Goal: Task Accomplishment & Management: Manage account settings

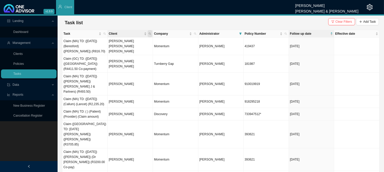
click at [151, 31] on span "Client" at bounding box center [150, 33] width 5 height 7
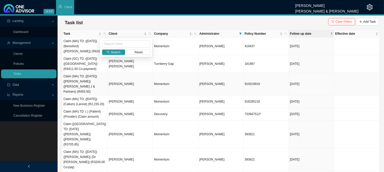
click at [363, 75] on td at bounding box center [356, 84] width 45 height 23
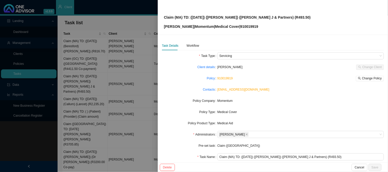
click at [113, 59] on div at bounding box center [194, 86] width 388 height 172
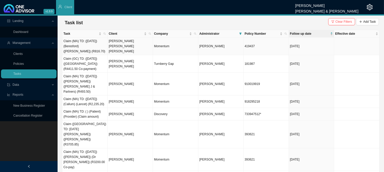
click at [140, 41] on td "[PERSON_NAME] [PERSON_NAME] [PERSON_NAME]" at bounding box center [130, 47] width 45 height 18
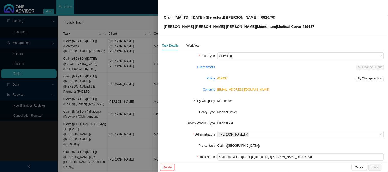
click at [139, 32] on div at bounding box center [194, 86] width 388 height 172
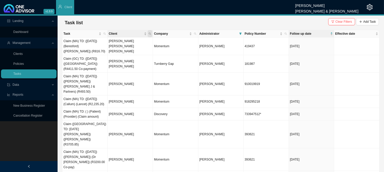
click at [150, 32] on span "Client" at bounding box center [150, 33] width 5 height 7
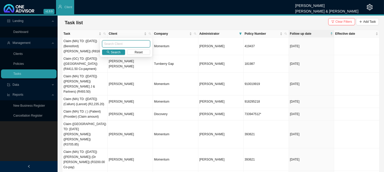
click at [119, 46] on input "text" at bounding box center [126, 43] width 48 height 7
type input "thomson"
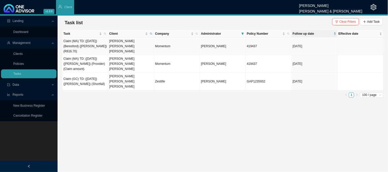
click at [160, 47] on td "Momentum" at bounding box center [177, 47] width 46 height 18
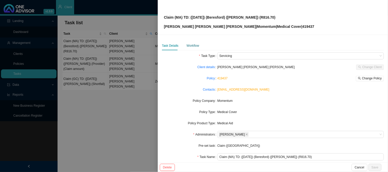
click at [191, 44] on div "Workflow" at bounding box center [193, 45] width 13 height 5
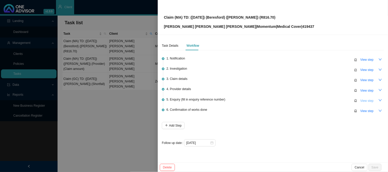
click at [362, 101] on span "View step" at bounding box center [366, 100] width 13 height 5
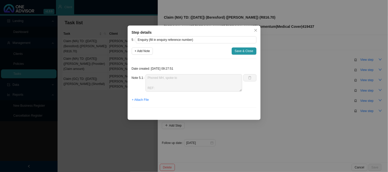
drag, startPoint x: 195, startPoint y: 87, endPoint x: 95, endPoint y: 93, distance: 100.2
click at [95, 93] on div "Step details 5 Enquiry (fill in enquiry reference number) + Add Note Save & Clo…" at bounding box center [194, 86] width 388 height 172
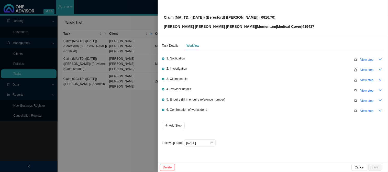
click at [177, 60] on span "1. Notification" at bounding box center [175, 58] width 19 height 5
click at [363, 59] on span "View step" at bounding box center [366, 59] width 13 height 5
type input "Notification"
type textarea "Received a claim from [PERSON_NAME]"
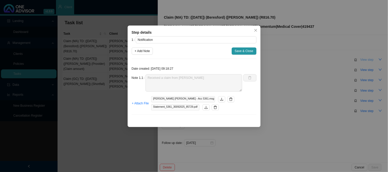
click at [363, 59] on div "Step details 1 Notification + Add Note Save & Close Date created: 2025-10-02 09…" at bounding box center [194, 86] width 388 height 172
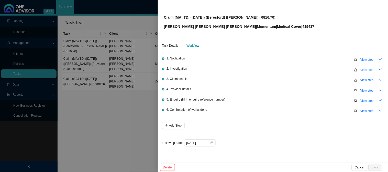
click at [366, 71] on span "View step" at bounding box center [366, 70] width 13 height 5
type input "Investigation"
type textarea "Consultation needs to part pay from oncology"
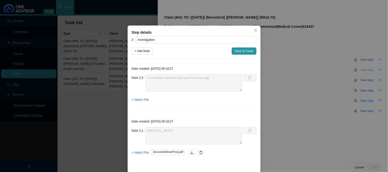
click at [366, 71] on div "Step details 2 Investigation + Add Note Save & Close Date created: 2025-10-02 0…" at bounding box center [194, 86] width 388 height 172
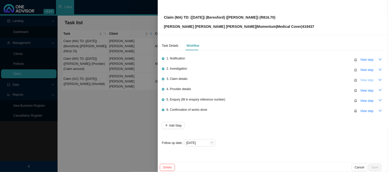
click at [367, 80] on span "View step" at bounding box center [366, 80] width 13 height 5
type input "Claim details"
type textarea "Code 0190 for the amount of R816.70 was not paid, this needs to be linked to on…"
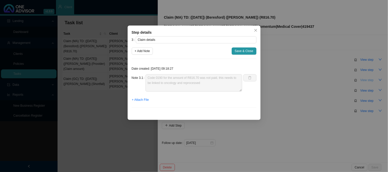
click at [367, 80] on div "Step details 3 Claim details + Add Note Save & Close Date created: 2025-10-02 0…" at bounding box center [194, 86] width 388 height 172
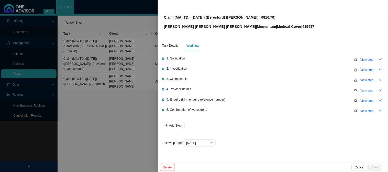
click at [368, 93] on button "View step" at bounding box center [366, 90] width 19 height 7
type input "Provider details"
type textarea "Practice: [PHONE_NUMBER] Phone: [PHONE_NUMBER] Email: [EMAIL_ADDRESS][DOMAIN_NA…"
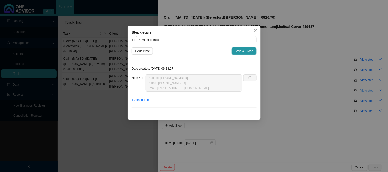
click at [368, 93] on div "Step details 4 Provider details + Add Note Save & Close Date created: 2025-10-0…" at bounding box center [194, 86] width 388 height 172
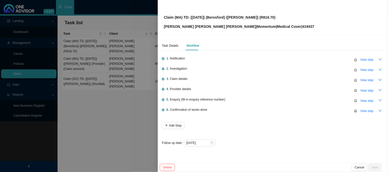
click at [365, 104] on li "5. Enquiry (fill in enquiry reference number) View step" at bounding box center [273, 104] width 222 height 10
click at [365, 101] on span "View step" at bounding box center [366, 100] width 13 height 5
type input "Enquiry (fill in enquiry reference number)"
type textarea "Phoned MH, spoke to REF:"
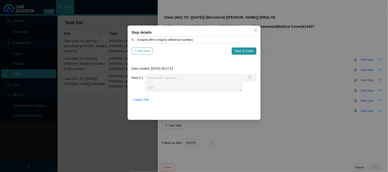
click at [145, 53] on span "+ Add Note" at bounding box center [142, 51] width 15 height 5
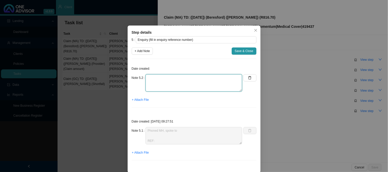
click at [161, 78] on textarea at bounding box center [194, 82] width 97 height 17
type textarea "p"
type textarea "Phoned MH, spoke to REF"
click at [255, 31] on icon "close" at bounding box center [256, 31] width 4 height 4
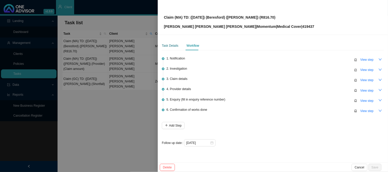
drag, startPoint x: 169, startPoint y: 47, endPoint x: 175, endPoint y: 48, distance: 5.8
click at [169, 47] on div "Task Details" at bounding box center [170, 45] width 17 height 5
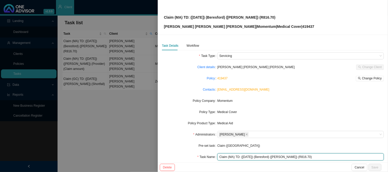
click at [318, 159] on input "Claim (MA) TD: ([DATE]) (Beresford) ([PERSON_NAME]) (R816.70)" at bounding box center [300, 157] width 166 height 7
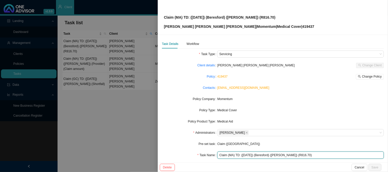
drag, startPoint x: 318, startPoint y: 159, endPoint x: 211, endPoint y: 152, distance: 107.4
click at [211, 152] on div "Task Name Claim (MA) TD: (05/09/2025) (Beresford) (Dr RK Rencken) (R816.70)" at bounding box center [273, 155] width 222 height 7
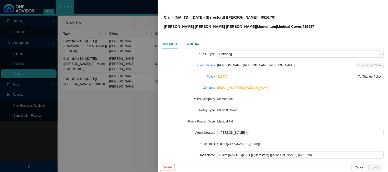
drag, startPoint x: 192, startPoint y: 43, endPoint x: 196, endPoint y: 43, distance: 4.1
click at [192, 43] on div "Workflow" at bounding box center [193, 43] width 13 height 5
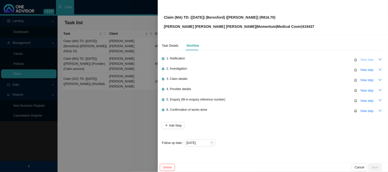
click at [365, 62] on span "View step" at bounding box center [366, 59] width 13 height 5
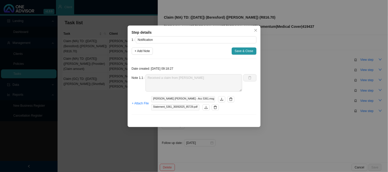
click at [137, 74] on div "Date created: 2025-10-02 09:18:27 Note 1.1 Received a claim from Delia + Attach…" at bounding box center [194, 91] width 125 height 56
drag, startPoint x: 254, startPoint y: 34, endPoint x: 276, endPoint y: 36, distance: 22.1
click at [254, 34] on div "Step details" at bounding box center [194, 33] width 125 height 6
click at [256, 29] on icon "close" at bounding box center [256, 31] width 4 height 4
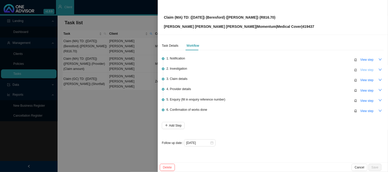
click at [369, 70] on span "View step" at bounding box center [366, 70] width 13 height 5
type input "Investigation"
type textarea "Consultation needs to part pay from oncology"
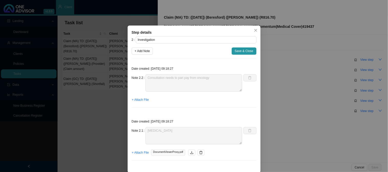
click at [128, 77] on div "Step details 2 Investigation + Add Note Save & Close Date created: 2025-10-02 0…" at bounding box center [194, 100] width 133 height 148
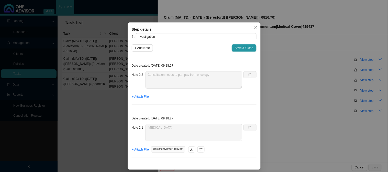
scroll to position [5, 0]
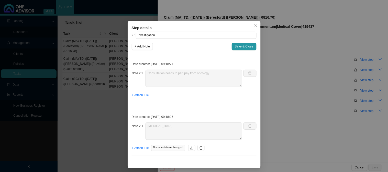
click at [119, 69] on div "Step details 2 Investigation + Add Note Save & Close Date created: 2025-10-02 0…" at bounding box center [194, 86] width 388 height 172
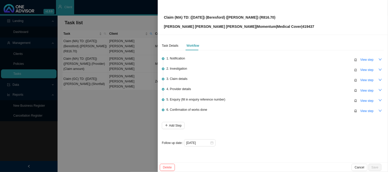
scroll to position [0, 0]
click at [374, 70] on button "View step" at bounding box center [366, 69] width 19 height 7
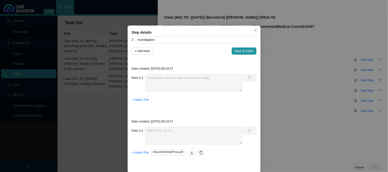
drag, startPoint x: 253, startPoint y: 27, endPoint x: 276, endPoint y: 37, distance: 24.3
click at [253, 27] on button "Close" at bounding box center [255, 30] width 7 height 7
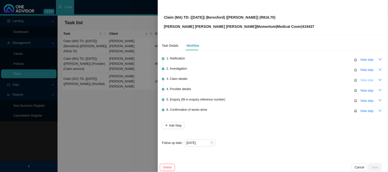
click at [370, 80] on span "View step" at bounding box center [366, 80] width 13 height 5
type input "Claim details"
type textarea "Code 0190 for the amount of R816.70 was not paid, this needs to be linked to on…"
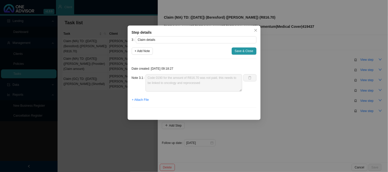
click at [145, 77] on div "Note 3.1 Code 0190 for the amount of R816.70 was not paid, this needs to be lin…" at bounding box center [187, 82] width 111 height 17
click at [269, 37] on div "Step details 3 Claim details + Add Note Save & Close Date created: 2025-10-02 0…" at bounding box center [194, 86] width 388 height 172
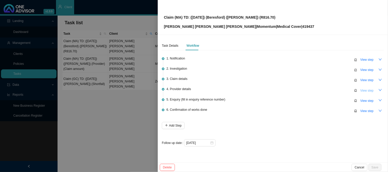
click at [371, 90] on span "View step" at bounding box center [366, 90] width 13 height 5
type input "Provider details"
type textarea "Practice: [PHONE_NUMBER] Phone: [PHONE_NUMBER] Email: [EMAIL_ADDRESS][DOMAIN_NA…"
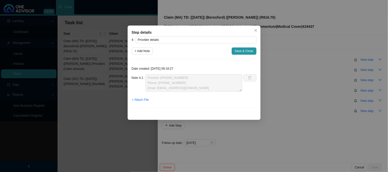
click at [135, 77] on div "Note 4.1 Practice: 4601572 Phone: 012 683 0348 Email: uro15@medicharge.co.za" at bounding box center [187, 82] width 111 height 17
click at [254, 30] on icon "close" at bounding box center [256, 31] width 4 height 4
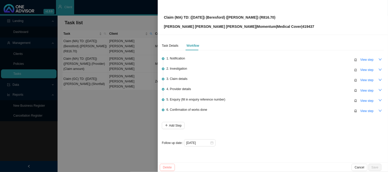
click at [165, 165] on button "Delete" at bounding box center [167, 167] width 15 height 7
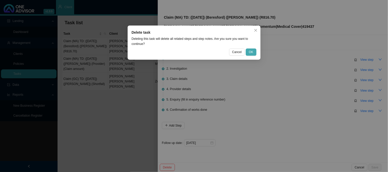
click at [252, 52] on span "OK" at bounding box center [251, 52] width 4 height 5
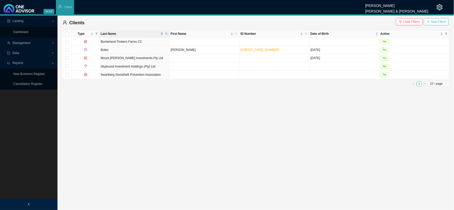
click at [435, 22] on span "New Client" at bounding box center [438, 21] width 15 height 5
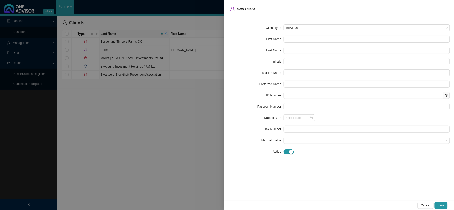
click at [140, 108] on div at bounding box center [227, 105] width 454 height 210
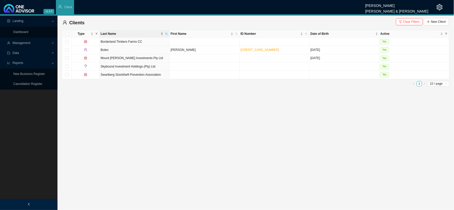
click at [30, 42] on span "Management" at bounding box center [22, 43] width 18 height 4
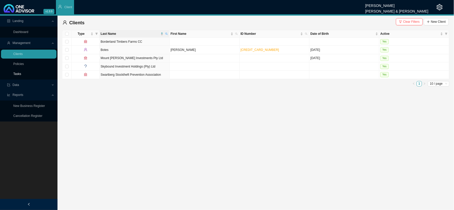
click at [19, 74] on link "Tasks" at bounding box center [17, 74] width 8 height 4
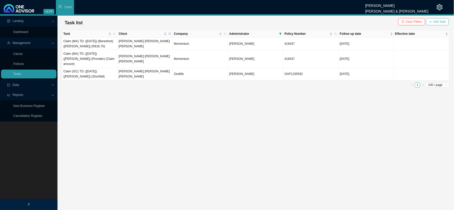
click at [438, 22] on span "Add Task" at bounding box center [440, 21] width 13 height 5
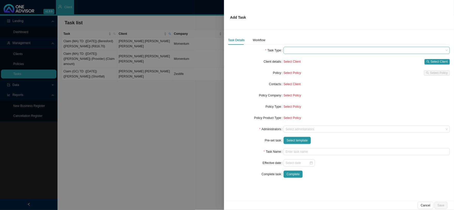
click at [290, 50] on span at bounding box center [367, 50] width 162 height 7
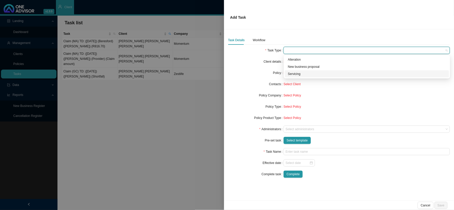
click at [297, 72] on div "Servicing" at bounding box center [367, 73] width 158 height 5
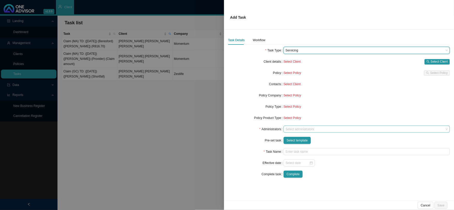
click at [301, 130] on div at bounding box center [365, 129] width 160 height 4
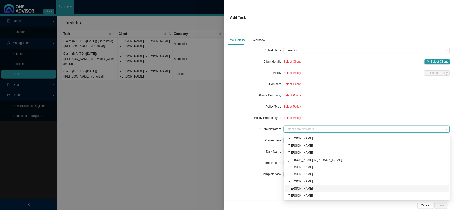
click at [299, 188] on div "[PERSON_NAME]" at bounding box center [367, 188] width 158 height 5
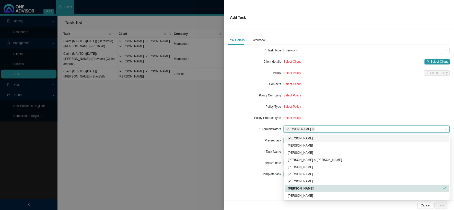
click at [244, 134] on form "Task Type Servicing Client details Select Client Select Client Policy Select Po…" at bounding box center [339, 112] width 222 height 131
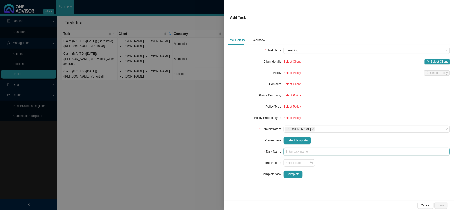
click at [298, 152] on input "text" at bounding box center [367, 151] width 166 height 7
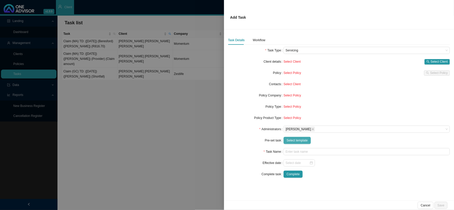
click at [297, 140] on span "Select template" at bounding box center [297, 140] width 21 height 5
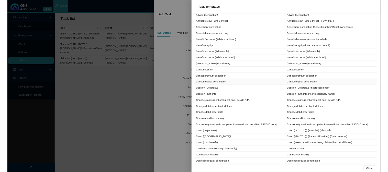
scroll to position [85, 0]
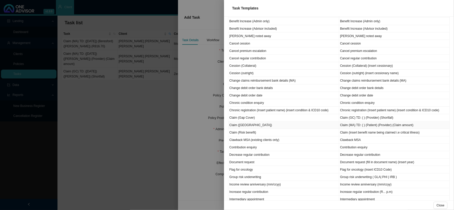
click at [241, 126] on td "Claim ([GEOGRAPHIC_DATA])" at bounding box center [284, 124] width 111 height 7
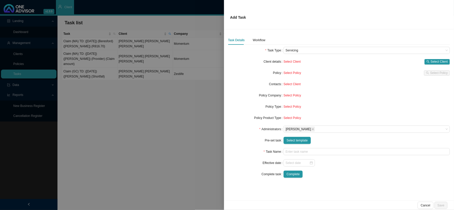
type input "Claim (MA) TD: ( ) (Patient) (Provider) (Claim amount)"
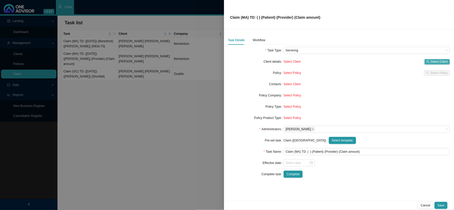
click at [435, 62] on span "Select Client" at bounding box center [439, 61] width 17 height 5
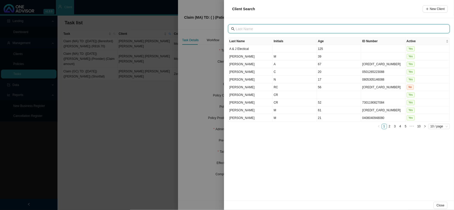
click at [262, 28] on input "text" at bounding box center [340, 29] width 208 height 6
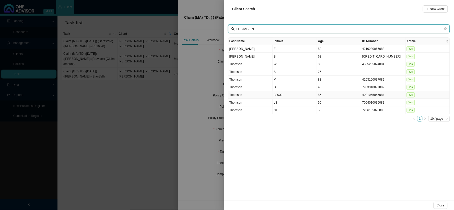
type input "THOMSON"
click at [277, 93] on td "BDCO" at bounding box center [295, 95] width 44 height 8
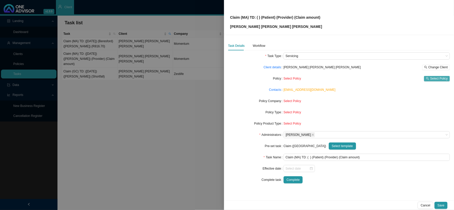
click at [436, 78] on span "Select Policy" at bounding box center [440, 78] width 18 height 5
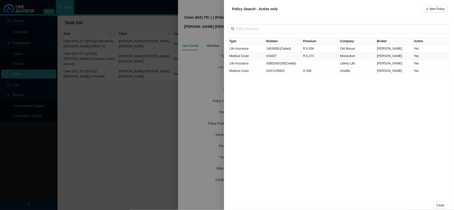
click at [275, 57] on td "419437" at bounding box center [284, 55] width 37 height 7
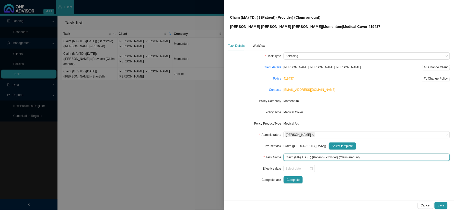
click at [372, 157] on input "Claim (MA) TD: ( ) (Patient) (Provider) (Claim amount)" at bounding box center [367, 157] width 166 height 7
drag, startPoint x: 372, startPoint y: 157, endPoint x: 274, endPoint y: 160, distance: 97.8
click at [274, 160] on div "Task Name Claim (MA) TD: ( ) (Patient) (Provider) (Claim amount)" at bounding box center [339, 157] width 222 height 7
paste input "[DATE]) (Beresford) ([PERSON_NAME]) (R816.70"
type input "Claim (MA) TD: ([DATE]) (Beresford) ([PERSON_NAME]) (R816.70)"
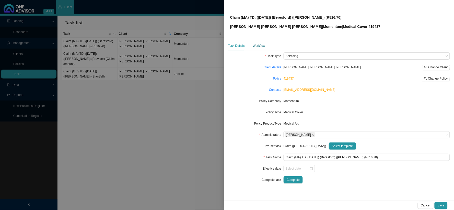
click at [260, 45] on div "Workflow" at bounding box center [259, 45] width 13 height 5
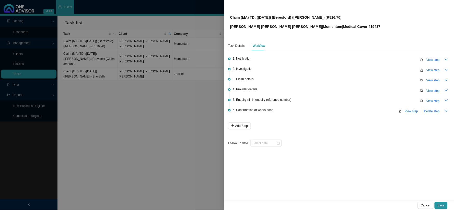
click at [435, 55] on div "1. Notification View step 2. Investigation View step 3. Claim details View step…" at bounding box center [339, 99] width 222 height 94
click at [430, 60] on span "View step" at bounding box center [433, 59] width 13 height 5
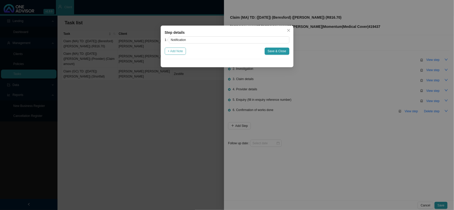
click at [180, 50] on span "+ Add Note" at bounding box center [175, 51] width 15 height 5
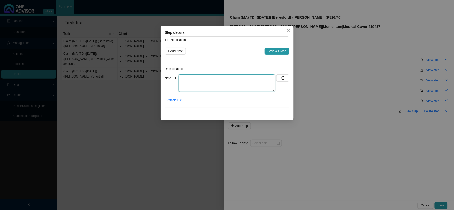
drag, startPoint x: 204, startPoint y: 76, endPoint x: 203, endPoint y: 79, distance: 3.5
click at [204, 76] on textarea at bounding box center [227, 82] width 97 height 17
paste textarea "Received a claim from [PERSON_NAME]"
type textarea "Received a claim from [PERSON_NAME]"
click at [183, 100] on div "+ Attach File" at bounding box center [227, 99] width 125 height 7
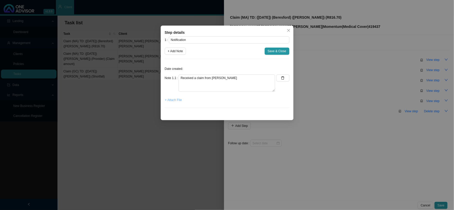
click at [178, 100] on span "+ Attach File" at bounding box center [173, 99] width 17 height 5
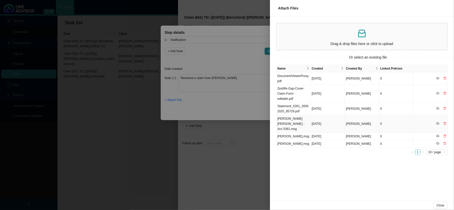
click at [286, 125] on td "[PERSON_NAME] [PERSON_NAME] - Acc 5361.msg" at bounding box center [294, 124] width 34 height 18
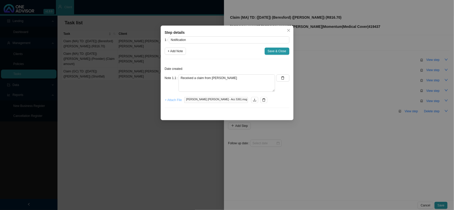
click at [179, 99] on span "+ Attach File" at bounding box center [173, 99] width 17 height 5
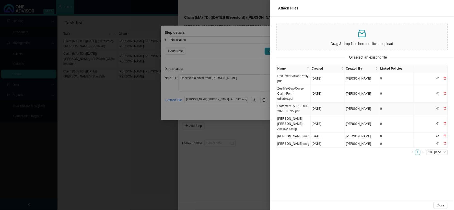
click at [293, 109] on td "Statement_5361_30092025_85729.pdf" at bounding box center [294, 109] width 34 height 13
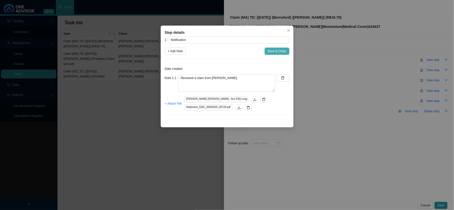
click at [282, 52] on span "Save & Close" at bounding box center [277, 51] width 19 height 5
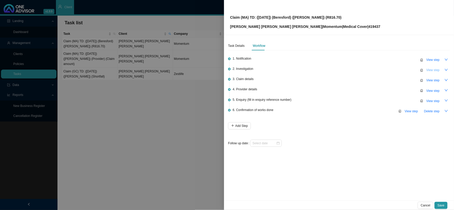
click at [435, 70] on span "View step" at bounding box center [433, 70] width 13 height 5
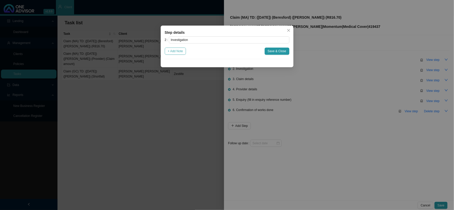
click at [180, 52] on span "+ Add Note" at bounding box center [175, 51] width 15 height 5
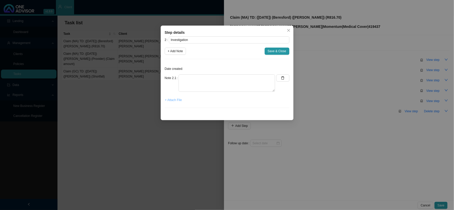
click at [177, 101] on span "+ Attach File" at bounding box center [173, 99] width 17 height 5
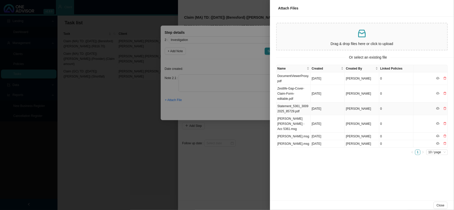
click at [287, 106] on td "Statement_5361_30092025_85729.pdf" at bounding box center [294, 109] width 34 height 13
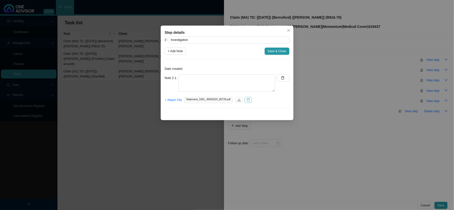
click at [247, 101] on icon "delete" at bounding box center [249, 100] width 4 height 4
click at [172, 100] on span "+ Attach File" at bounding box center [173, 99] width 17 height 5
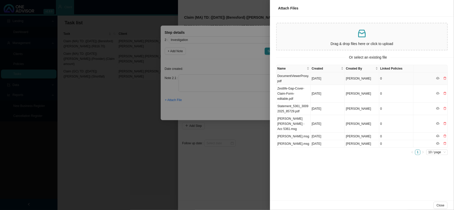
click at [294, 77] on td "DocumentViewerProxy.pdf" at bounding box center [294, 78] width 34 height 13
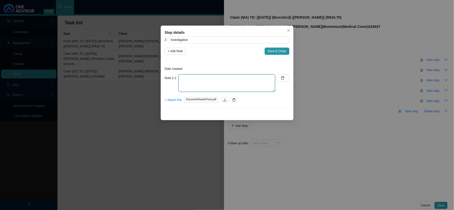
click at [197, 75] on textarea at bounding box center [227, 82] width 97 height 17
paste textarea "[MEDICAL_DATA]"
type textarea "[MEDICAL_DATA]"
click at [172, 53] on span "+ Add Note" at bounding box center [175, 51] width 15 height 5
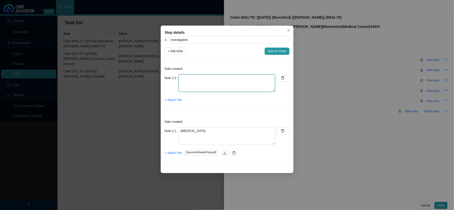
click at [230, 79] on textarea at bounding box center [227, 82] width 97 height 17
paste textarea "Consultation needs to part pay from oncology"
type textarea "Consultation needs to part pay from oncology"
click at [276, 51] on span "Save & Close" at bounding box center [277, 51] width 19 height 5
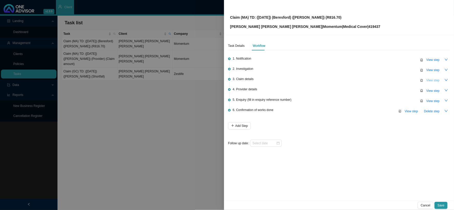
click at [430, 78] on span "View step" at bounding box center [433, 80] width 13 height 5
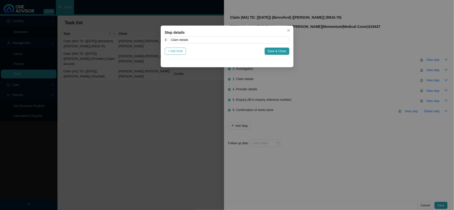
click at [175, 54] on span "+ Add Note" at bounding box center [175, 51] width 15 height 5
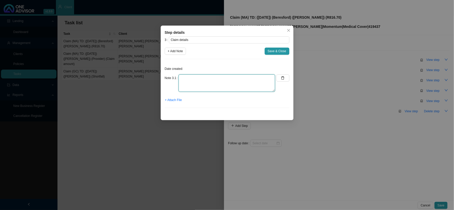
click at [210, 76] on textarea at bounding box center [227, 82] width 97 height 17
paste textarea "Code 0190 for the amount of R816.70 was not paid, this needs to be linked to on…"
type textarea "Code 0190 for the amount of R816.70 was not paid, this needs to be linked to on…"
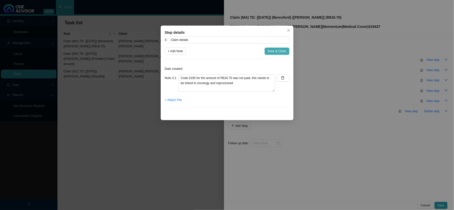
click at [283, 52] on span "Save & Close" at bounding box center [277, 51] width 19 height 5
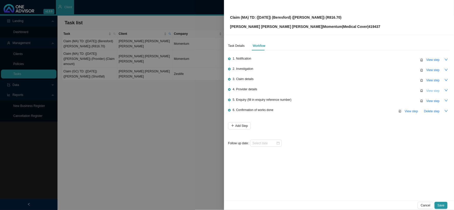
click at [433, 91] on span "View step" at bounding box center [433, 90] width 13 height 5
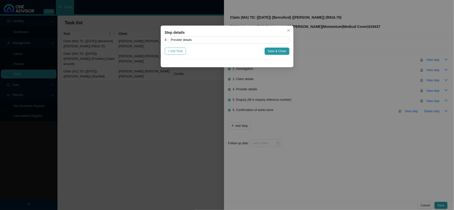
drag, startPoint x: 178, startPoint y: 51, endPoint x: 182, endPoint y: 52, distance: 3.6
click at [178, 51] on span "+ Add Note" at bounding box center [175, 51] width 15 height 5
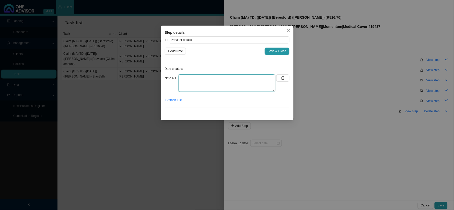
click at [207, 77] on textarea at bounding box center [227, 82] width 97 height 17
paste textarea "Practice: [PHONE_NUMBER] Phone: [PHONE_NUMBER] Email: [EMAIL_ADDRESS][DOMAIN_NA…"
type textarea "Practice: [PHONE_NUMBER] Phone: [PHONE_NUMBER] Email: [EMAIL_ADDRESS][DOMAIN_NA…"
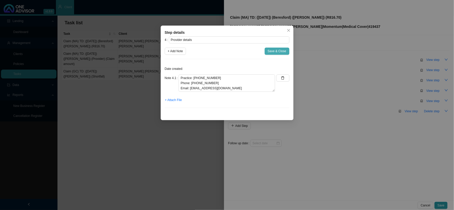
click at [272, 52] on span "Save & Close" at bounding box center [277, 51] width 19 height 5
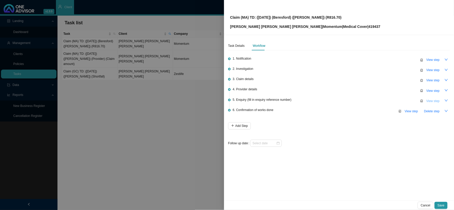
click at [434, 98] on span "View step" at bounding box center [433, 100] width 13 height 5
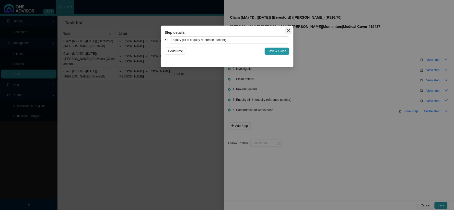
click at [287, 31] on icon "close" at bounding box center [289, 31] width 4 height 4
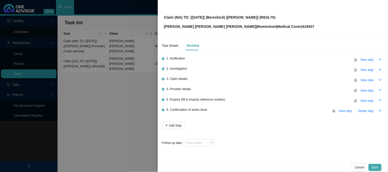
click at [375, 169] on span "Save" at bounding box center [375, 167] width 7 height 5
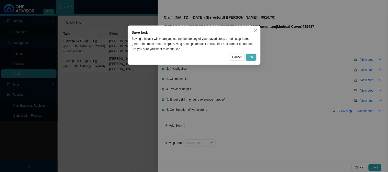
click at [253, 56] on button "OK" at bounding box center [251, 57] width 10 height 7
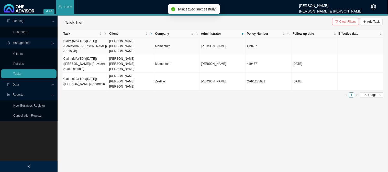
click at [98, 47] on td "Claim (MA) TD: ([DATE]) (Beresford) ([PERSON_NAME]) (R816.70)" at bounding box center [85, 47] width 46 height 18
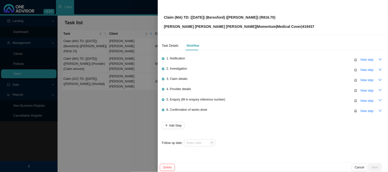
click at [119, 80] on div at bounding box center [194, 86] width 388 height 172
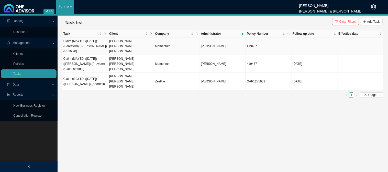
click at [121, 41] on td "[PERSON_NAME] [PERSON_NAME] [PERSON_NAME]" at bounding box center [131, 47] width 46 height 18
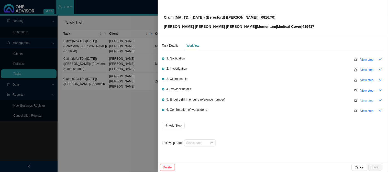
click at [366, 99] on span "View step" at bounding box center [366, 100] width 13 height 5
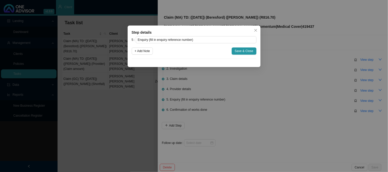
click at [146, 53] on span "+ Add Note" at bounding box center [142, 51] width 15 height 5
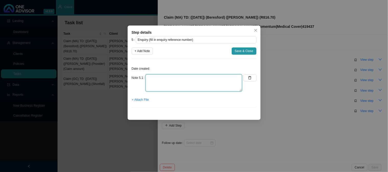
click at [170, 80] on textarea at bounding box center [194, 82] width 97 height 17
drag, startPoint x: 258, startPoint y: 30, endPoint x: 261, endPoint y: 30, distance: 3.6
click at [258, 30] on span "Close" at bounding box center [255, 31] width 7 height 4
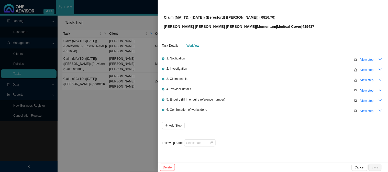
click at [298, 27] on p "[PERSON_NAME] [PERSON_NAME] [PERSON_NAME] | Momentum | Medical Cover | 419437" at bounding box center [239, 27] width 150 height 6
click at [295, 26] on p "[PERSON_NAME] [PERSON_NAME] [PERSON_NAME] | Momentum | Medical Cover | 419437" at bounding box center [239, 27] width 150 height 6
copy p "419437"
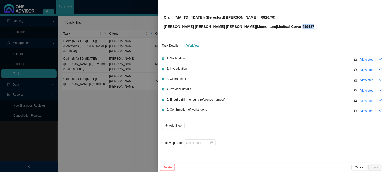
click at [364, 102] on span "View step" at bounding box center [366, 100] width 13 height 5
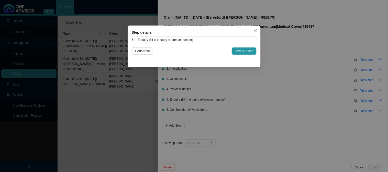
click at [144, 55] on div "5 Enquiry (fill in enquiry reference number) + Add Note Save & Close" at bounding box center [194, 47] width 125 height 23
click at [144, 49] on span "+ Add Note" at bounding box center [142, 51] width 15 height 5
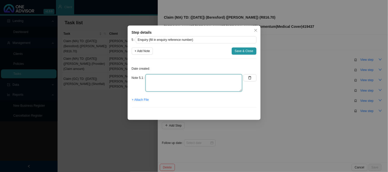
click at [173, 79] on textarea at bounding box center [194, 82] width 97 height 17
type textarea "p"
click at [171, 87] on textarea "Phoned MH, spoke to [PERSON_NAME] REF:" at bounding box center [194, 82] width 97 height 17
paste textarea "701502522"
click at [153, 87] on textarea "Phoned MH, spoke to [PERSON_NAME] REF:701502522" at bounding box center [194, 82] width 97 height 17
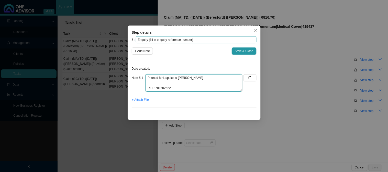
type textarea "Phoned MH, spoke to [PERSON_NAME] REF: 701502522"
drag, startPoint x: 192, startPoint y: 39, endPoint x: 149, endPoint y: 37, distance: 43.0
click at [149, 37] on input "Enquiry (fill in enquiry reference number)" at bounding box center [196, 39] width 121 height 7
paste input "701502522"
type input "Enquiry (REF: 701502522)"
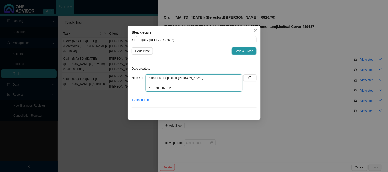
click at [161, 82] on textarea "Phoned MH, spoke to [PERSON_NAME] REF: 701502522" at bounding box center [194, 82] width 97 height 17
click at [158, 83] on textarea "Phoned MH, spoke to [PERSON_NAME] REF: 701502522" at bounding box center [194, 82] width 97 height 17
type textarea "Phoned MH, spoke to [PERSON_NAME] The consultation has been sent back to be rep…"
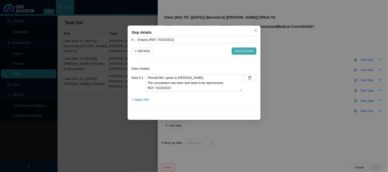
click at [247, 51] on span "Save & Close" at bounding box center [244, 51] width 19 height 5
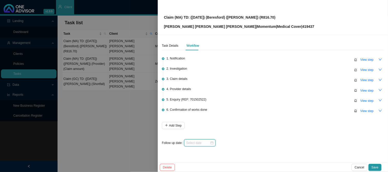
click at [202, 142] on input at bounding box center [198, 143] width 24 height 5
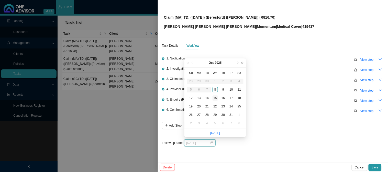
type input "[DATE]"
click at [215, 98] on div "15" at bounding box center [215, 98] width 5 height 5
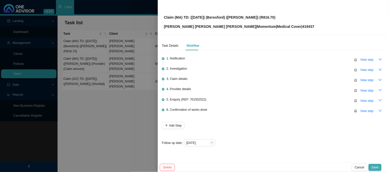
click at [372, 168] on button "Save" at bounding box center [375, 167] width 13 height 7
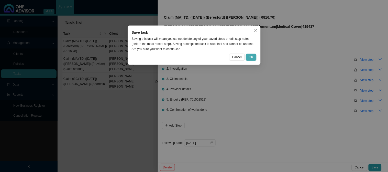
click at [249, 57] on span "OK" at bounding box center [251, 57] width 4 height 5
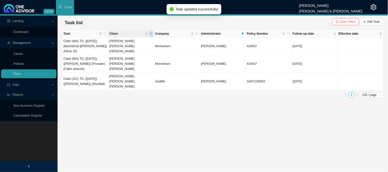
click at [152, 34] on icon "search" at bounding box center [151, 33] width 3 height 3
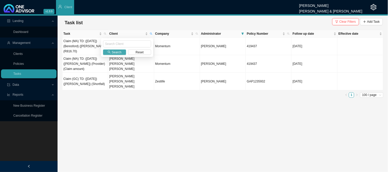
click at [115, 53] on span "Search" at bounding box center [117, 52] width 10 height 5
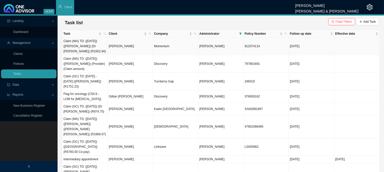
click at [144, 49] on td "[PERSON_NAME]" at bounding box center [130, 47] width 45 height 18
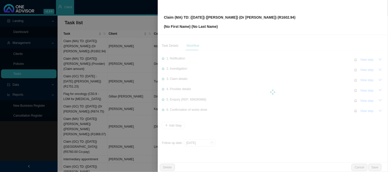
click at [139, 35] on div at bounding box center [194, 86] width 388 height 172
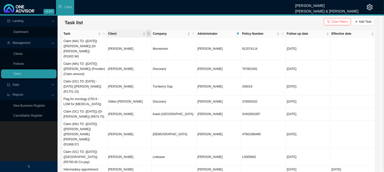
click at [149, 34] on icon "search" at bounding box center [148, 33] width 3 height 3
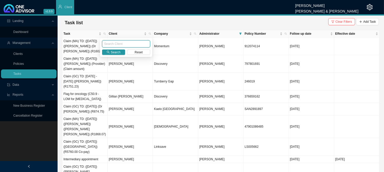
click at [125, 46] on input "text" at bounding box center [126, 43] width 48 height 7
type input "[PERSON_NAME]"
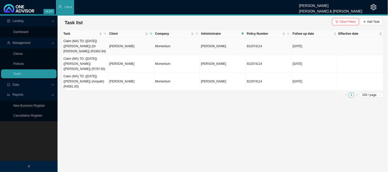
click at [122, 42] on td "[PERSON_NAME]" at bounding box center [131, 47] width 46 height 18
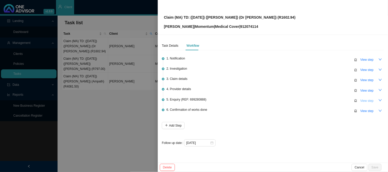
click at [365, 101] on span "View step" at bounding box center [366, 100] width 13 height 5
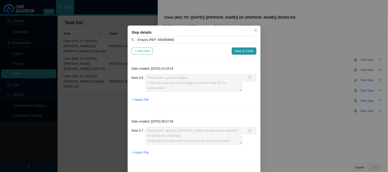
click at [137, 49] on span "+ Add Note" at bounding box center [142, 51] width 15 height 5
type textarea "Phoned MH, spoke to Ndileka Claim has been sent to Oncology to add tariff code …"
type textarea "Phoned MH, spoke to [PERSON_NAME] rejected as the members HealthSaver is deplet…"
type textarea "Claim for [PERSON_NAME] has been sent to the claims department for processing"
type textarea "Submitted amended invoice"
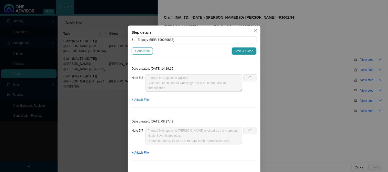
type textarea "Received the amended invoice"
type textarea "Replied to the rooms and sent the medical aid details for [PERSON_NAME]"
type textarea "The practice requested the medical aid details"
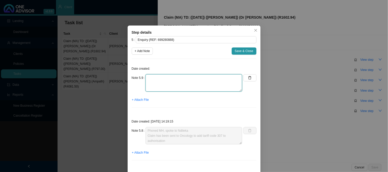
click at [160, 75] on textarea at bounding box center [194, 82] width 97 height 17
type textarea "p"
drag, startPoint x: 197, startPoint y: 79, endPoint x: 141, endPoint y: 78, distance: 56.0
click at [141, 78] on div "Note 5.9 Phoned MH, spoke to [PERSON_NAME]" at bounding box center [187, 82] width 111 height 17
click at [246, 80] on button "button" at bounding box center [249, 77] width 13 height 7
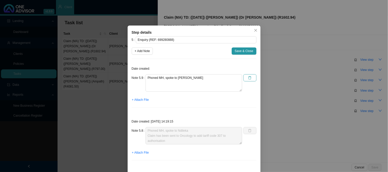
type textarea "Phoned MH, spoke to Ndileka Claim has been sent to Oncology to add tariff code …"
type textarea "Phoned MH, spoke to [PERSON_NAME] rejected as the members HealthSaver is deplet…"
type textarea "Claim for [PERSON_NAME] has been sent to the claims department for processing"
type textarea "Submitted amended invoice"
type textarea "Received the amended invoice"
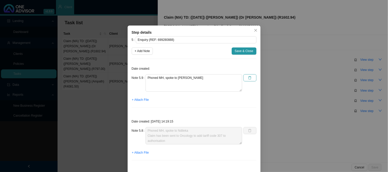
type textarea "Replied to the rooms and sent the medical aid details for [PERSON_NAME]"
type textarea "The practice requested the medical aid details"
type textarea "Emailed the practice and requested for the ICD-10 code to be amended to C43.9"
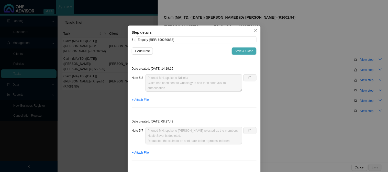
click at [251, 51] on span "Save & Close" at bounding box center [244, 51] width 19 height 5
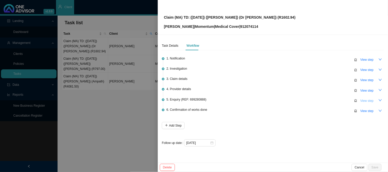
click at [372, 100] on span "View step" at bounding box center [366, 100] width 13 height 5
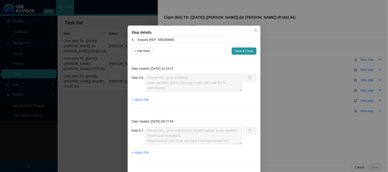
click at [274, 94] on div "Step details 5 Enquiry (REF: 699280888) + Add Note Save & Close Date created: […" at bounding box center [194, 86] width 388 height 172
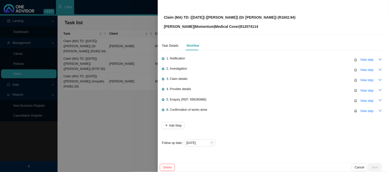
click at [131, 91] on div at bounding box center [194, 86] width 388 height 172
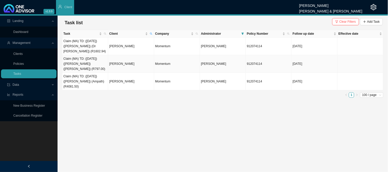
click at [113, 58] on td "[PERSON_NAME]" at bounding box center [131, 64] width 46 height 18
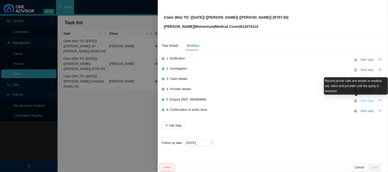
click at [365, 101] on span "View step" at bounding box center [366, 100] width 13 height 5
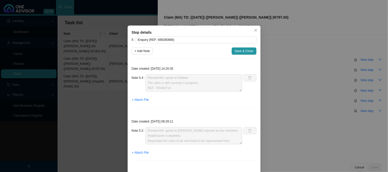
click at [284, 103] on div "Step details 5 Enquiry (REF: 699280888) + Add Note Save & Close Date created: […" at bounding box center [194, 86] width 388 height 172
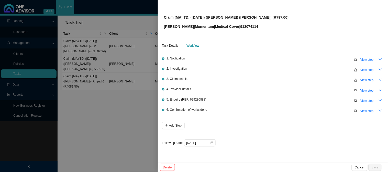
click at [90, 78] on div at bounding box center [194, 86] width 388 height 172
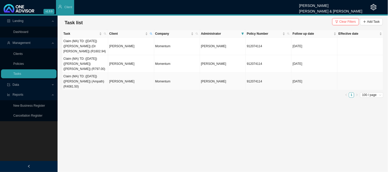
click at [122, 77] on td "[PERSON_NAME]" at bounding box center [131, 82] width 46 height 18
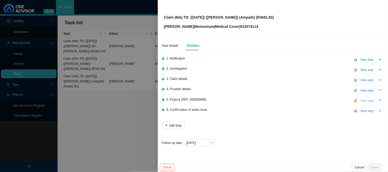
click at [370, 101] on span "View step" at bounding box center [366, 100] width 13 height 5
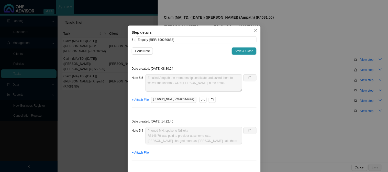
click at [282, 114] on div "Step details 5 Enquiry (REF: 699280888) + Add Note Save & Close Date created: […" at bounding box center [194, 86] width 388 height 172
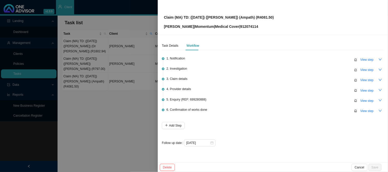
click at [122, 101] on div at bounding box center [194, 86] width 388 height 172
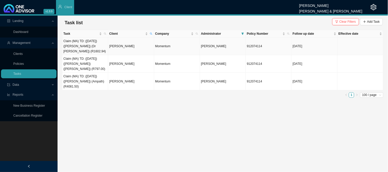
click at [119, 43] on td "[PERSON_NAME]" at bounding box center [131, 47] width 46 height 18
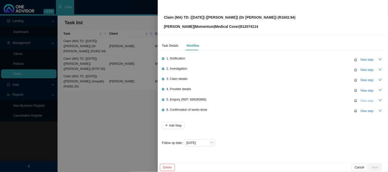
click at [361, 101] on span "View step" at bounding box center [366, 100] width 13 height 5
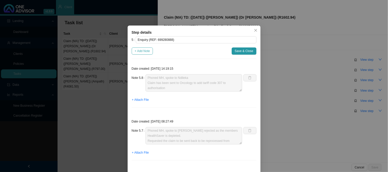
click at [145, 53] on span "+ Add Note" at bounding box center [142, 51] width 15 height 5
type textarea "Phoned MH, spoke to Ndileka Claim has been sent to Oncology to add tariff code …"
type textarea "Phoned MH, spoke to [PERSON_NAME] rejected as the members HealthSaver is deplet…"
type textarea "Claim for [PERSON_NAME] has been sent to the claims department for processing"
type textarea "Submitted amended invoice"
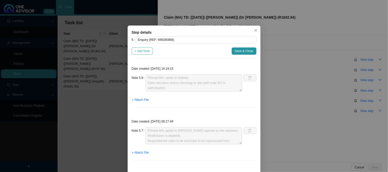
type textarea "Received the amended invoice"
type textarea "Replied to the rooms and sent the medical aid details for [PERSON_NAME]"
type textarea "The practice requested the medical aid details"
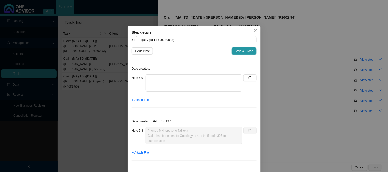
click at [288, 35] on div "Step details 5 Enquiry (REF: 699280888) + Add Note Save & Close Date created: N…" at bounding box center [194, 86] width 388 height 172
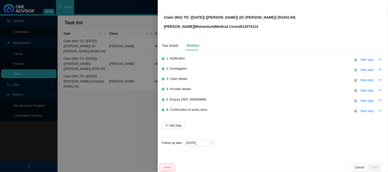
click at [248, 27] on p "[PERSON_NAME] | Momentum | Medical Cover | 912074114" at bounding box center [230, 27] width 132 height 6
copy p "912074114"
click at [276, 12] on div "Claim (MA) TD: ([DATE]) ([PERSON_NAME]) (Dr [PERSON_NAME]) (R1602.94) [PERSON_N…" at bounding box center [273, 17] width 218 height 24
click at [272, 15] on div "Claim (MA) TD: ([DATE]) ([PERSON_NAME]) (Dr [PERSON_NAME]) (R1602.94) [PERSON_N…" at bounding box center [273, 17] width 218 height 24
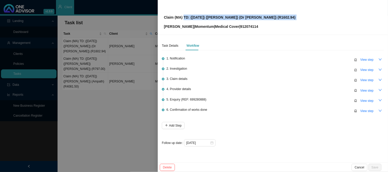
drag, startPoint x: 272, startPoint y: 15, endPoint x: 184, endPoint y: 19, distance: 88.3
click at [184, 19] on div "Claim (MA) TD: ([DATE]) ([PERSON_NAME]) (Dr [PERSON_NAME]) (R1602.94) [PERSON_N…" at bounding box center [273, 17] width 218 height 24
copy p "TD: ([DATE]) ([PERSON_NAME]) (Dr [PERSON_NAME]) (R1602.94)"
click at [363, 102] on span "View step" at bounding box center [366, 100] width 13 height 5
type textarea "Phoned MH, spoke to Ndileka Claim has been sent to Oncology to add tariff code …"
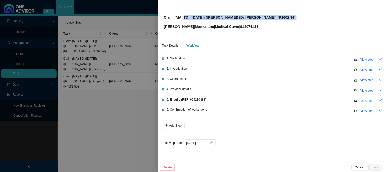
type textarea "Phoned MH, spoke to [PERSON_NAME] rejected as the members HealthSaver is deplet…"
type textarea "Claim for [PERSON_NAME] has been sent to the claims department for processing"
type textarea "Submitted amended invoice"
type textarea "Received the amended invoice"
type textarea "Replied to the rooms and sent the medical aid details for [PERSON_NAME]"
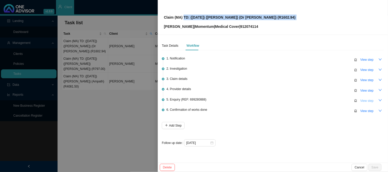
type textarea "The practice requested the medical aid details"
type textarea "Emailed the practice and requested for the ICD-10 code to be amended to C43.9"
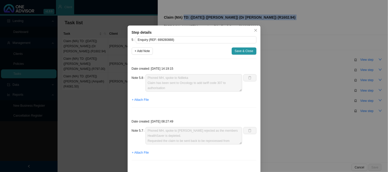
scroll to position [5, 0]
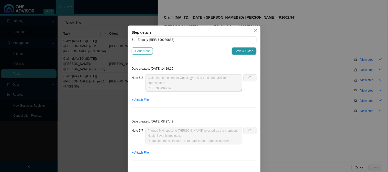
click at [145, 51] on span "+ Add Note" at bounding box center [142, 51] width 15 height 5
type textarea "Phoned MH, spoke to Ndileka Claim has been sent to Oncology to add tariff code …"
type textarea "Phoned MH, spoke to [PERSON_NAME] rejected as the members HealthSaver is deplet…"
type textarea "Claim for [PERSON_NAME] has been sent to the claims department for processing"
type textarea "Submitted amended invoice"
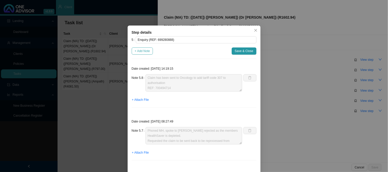
type textarea "Received the amended invoice"
type textarea "Replied to the rooms and sent the medical aid details for [PERSON_NAME]"
type textarea "The practice requested the medical aid details"
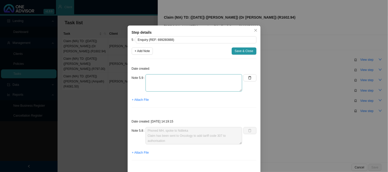
scroll to position [0, 0]
click at [176, 81] on textarea at bounding box center [194, 82] width 97 height 17
type textarea "Phoned MH, spoke to [PERSON_NAME] REF:"
click at [174, 83] on textarea "Phoned MH, spoke to [PERSON_NAME] REF:" at bounding box center [194, 82] width 97 height 17
click at [168, 85] on textarea "Phoned MH, spoke to [PERSON_NAME] REF:" at bounding box center [194, 82] width 97 height 17
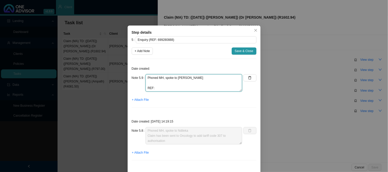
drag, startPoint x: 164, startPoint y: 87, endPoint x: 140, endPoint y: 74, distance: 27.7
click at [140, 74] on div "Note 5.9 Phoned MH, spoke to [PERSON_NAME] REF:" at bounding box center [187, 82] width 111 height 17
click at [248, 78] on icon "delete" at bounding box center [250, 78] width 4 height 4
type textarea "Phoned MH, spoke to Ndileka Claim has been sent to Oncology to add tariff code …"
type textarea "Phoned MH, spoke to [PERSON_NAME] rejected as the members HealthSaver is deplet…"
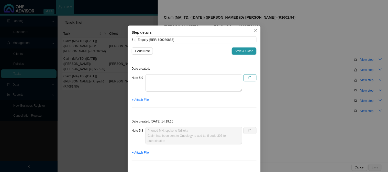
type textarea "Claim for [PERSON_NAME] has been sent to the claims department for processing"
type textarea "Submitted amended invoice"
type textarea "Received the amended invoice"
type textarea "Replied to the rooms and sent the medical aid details for [PERSON_NAME]"
type textarea "The practice requested the medical aid details"
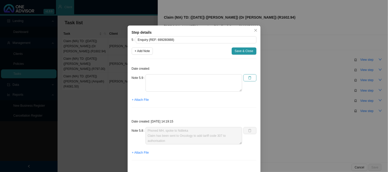
type textarea "Emailed the practice and requested for the ICD-10 code to be amended to C43.9"
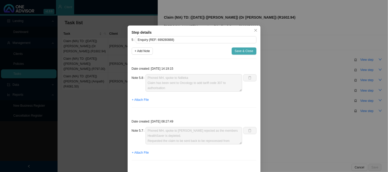
click at [246, 50] on span "Save & Close" at bounding box center [244, 51] width 19 height 5
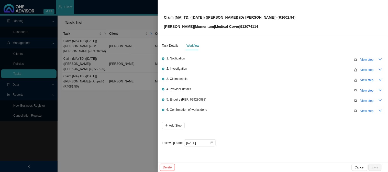
click at [149, 93] on div at bounding box center [194, 86] width 388 height 172
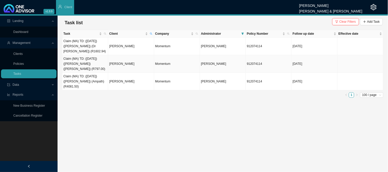
click at [86, 57] on td "Claim (MA) TD: ([DATE]) ([PERSON_NAME]) ([PERSON_NAME]) (R797.00)" at bounding box center [85, 64] width 46 height 18
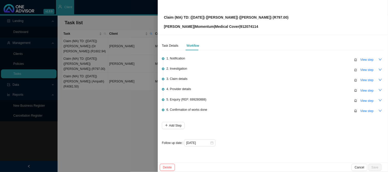
click at [103, 46] on div at bounding box center [194, 86] width 388 height 172
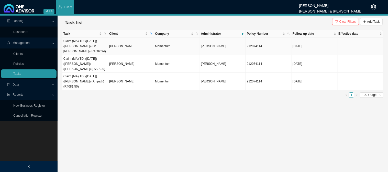
click at [122, 43] on td "[PERSON_NAME]" at bounding box center [131, 47] width 46 height 18
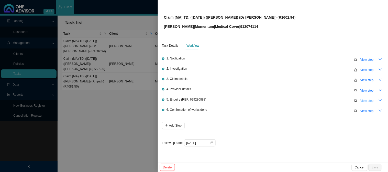
click at [369, 98] on span "View step" at bounding box center [366, 100] width 13 height 5
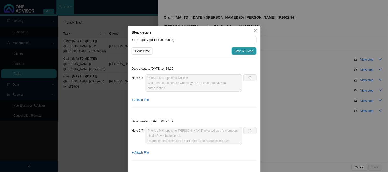
click at [365, 88] on div "Step details 5 Enquiry (REF: 699280888) + Add Note Save & Close Date created: […" at bounding box center [194, 86] width 388 height 172
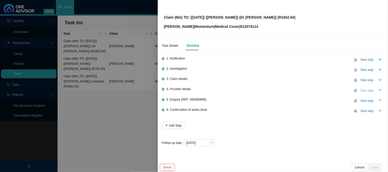
click at [365, 90] on span "View step" at bounding box center [366, 90] width 13 height 5
type input "Provider details"
type textarea "[PERSON_NAME] Practice Number: 1506927; Email: [EMAIL_ADDRESS][DOMAIN_NAME]; Ph…"
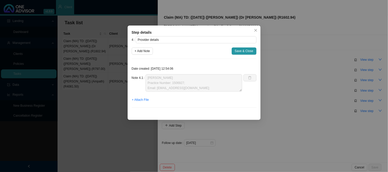
click at [299, 94] on div "Step details 4 Provider details + Add Note Save & Close Date created: [DATE] 12…" at bounding box center [194, 86] width 388 height 172
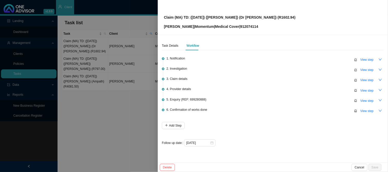
click at [92, 59] on div at bounding box center [194, 86] width 388 height 172
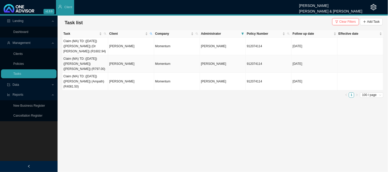
click at [94, 58] on td "Claim (MA) TD: ([DATE]) ([PERSON_NAME]) ([PERSON_NAME]) (R797.00)" at bounding box center [85, 64] width 46 height 18
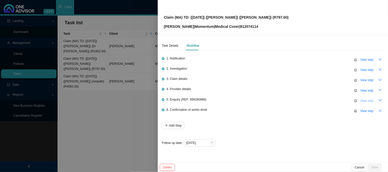
click at [365, 100] on span "View step" at bounding box center [366, 100] width 13 height 5
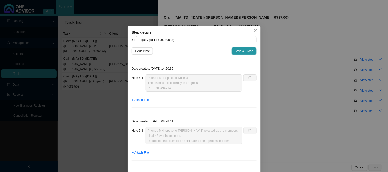
click at [284, 70] on div "Step details 5 Enquiry (REF: 699280888) + Add Note Save & Close Date created: […" at bounding box center [194, 86] width 388 height 172
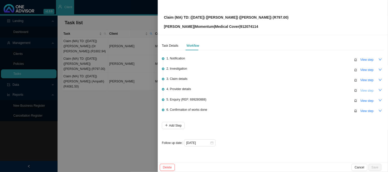
click at [370, 90] on span "View step" at bounding box center [366, 90] width 13 height 5
type input "Provider details"
type textarea "[PERSON_NAME] Practice Number: 0579629 Phone: [PHONE_NUMBER] Office Cell: [PHON…"
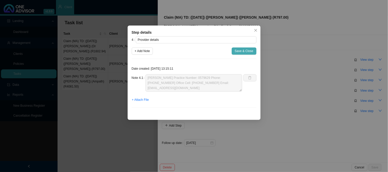
drag, startPoint x: 258, startPoint y: 52, endPoint x: 254, endPoint y: 51, distance: 3.8
click at [255, 51] on div "Step details 4 Provider details + Add Note Save & Close Date created: [DATE] 13…" at bounding box center [194, 73] width 133 height 95
click at [246, 53] on span "Save & Close" at bounding box center [244, 51] width 19 height 5
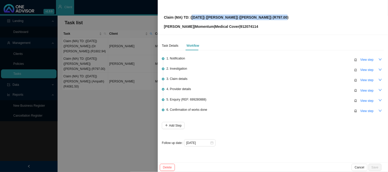
drag, startPoint x: 275, startPoint y: 15, endPoint x: 191, endPoint y: 14, distance: 84.4
click at [191, 14] on div "Claim (MA) TD: ([DATE]) ([PERSON_NAME]) ([PERSON_NAME]) (R797.00) [PERSON_NAME]…" at bounding box center [273, 17] width 218 height 24
click at [207, 20] on p "Claim (MA) TD: ([DATE]) ([PERSON_NAME]) ([PERSON_NAME]) (R797.00)" at bounding box center [226, 18] width 125 height 6
drag, startPoint x: 210, startPoint y: 16, endPoint x: 191, endPoint y: 16, distance: 19.2
click at [191, 16] on p "Claim (MA) TD: ([DATE]) ([PERSON_NAME]) ([PERSON_NAME]) (R797.00)" at bounding box center [226, 18] width 125 height 6
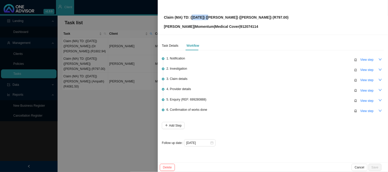
copy p "[DATE]"
click at [142, 101] on div at bounding box center [194, 86] width 388 height 172
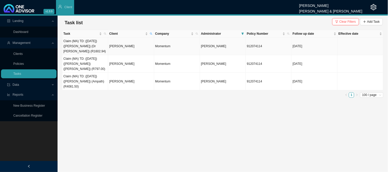
click at [127, 44] on td "[PERSON_NAME]" at bounding box center [131, 47] width 46 height 18
click at [137, 46] on td "[PERSON_NAME]" at bounding box center [131, 47] width 46 height 18
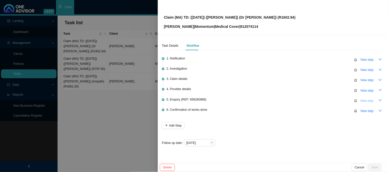
click at [362, 101] on span "View step" at bounding box center [366, 100] width 13 height 5
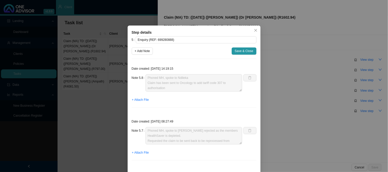
click at [86, 104] on div "Step details 5 Enquiry (REF: 699280888) + Add Note Save & Close Date created: […" at bounding box center [194, 86] width 388 height 172
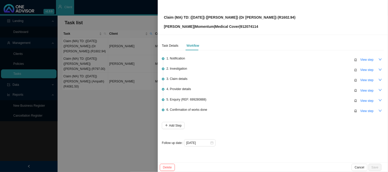
click at [85, 75] on div at bounding box center [194, 86] width 388 height 172
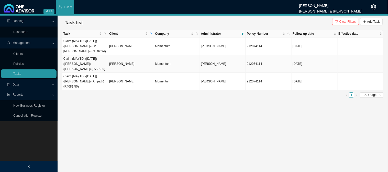
click at [95, 55] on td "Claim (MA) TD: ([DATE]) ([PERSON_NAME]) ([PERSON_NAME]) (R797.00)" at bounding box center [85, 64] width 46 height 18
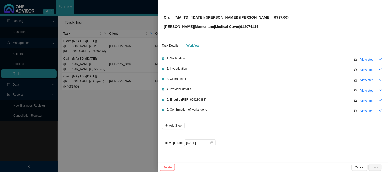
click at [101, 45] on div at bounding box center [194, 86] width 388 height 172
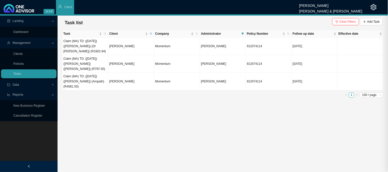
click at [70, 38] on td "Claim (MA) TD: ([DATE]) ([PERSON_NAME]) (Dr [PERSON_NAME]) (R1602.94)" at bounding box center [85, 47] width 46 height 18
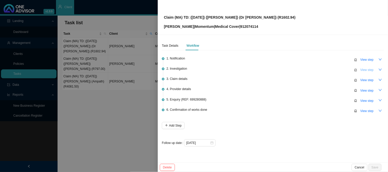
click at [366, 68] on span "View step" at bounding box center [366, 70] width 13 height 5
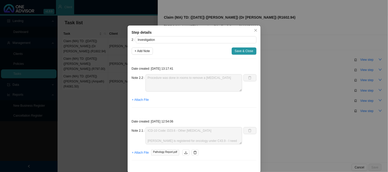
click at [275, 97] on div "Step details 2 Investigation + Add Note Save & Close Date created: [DATE] 13:17…" at bounding box center [194, 86] width 388 height 172
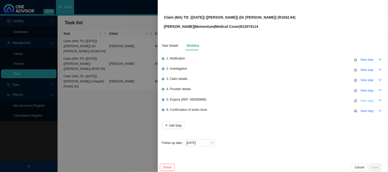
click at [364, 98] on span "View step" at bounding box center [366, 100] width 13 height 5
type input "Enquiry (REF: 699280888)"
type textarea "Phoned MH, spoke to Ndileka Claim has been sent to Oncology to add tariff code …"
type textarea "Phoned MH, spoke to [PERSON_NAME] rejected as the members HealthSaver is deplet…"
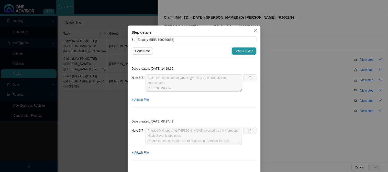
scroll to position [28, 0]
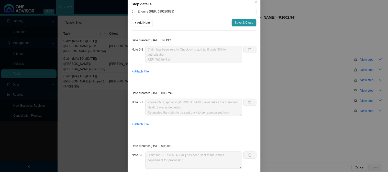
click at [274, 87] on div "Step details 5 Enquiry (REF: 699280888) + Add Note Save & Close Date created: […" at bounding box center [194, 86] width 388 height 172
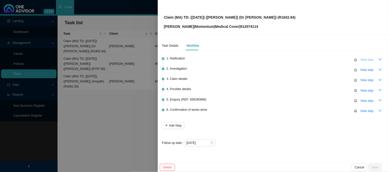
click at [369, 62] on span "View step" at bounding box center [366, 59] width 13 height 5
type input "Notification"
type textarea "Received a claim for [PERSON_NAME] from [PERSON_NAME]"
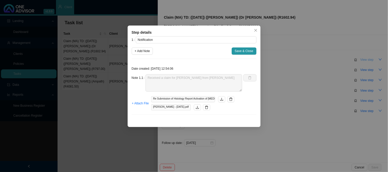
click at [369, 62] on div "Step details 1 Notification + Add Note Save & Close Date created: [DATE] 12:54:…" at bounding box center [194, 86] width 388 height 172
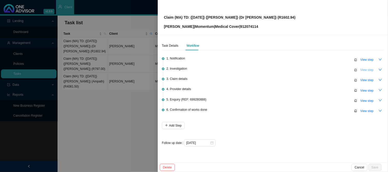
click at [366, 70] on span "View step" at bounding box center [366, 70] width 13 height 5
type input "Investigation"
type textarea "Procedure was done in rooms to remove a [MEDICAL_DATA]"
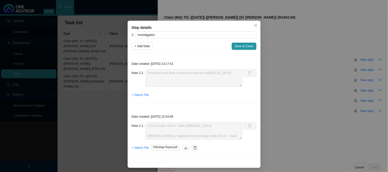
click at [364, 57] on div "Step details 2 Investigation + Add Note Save & Close Date created: [DATE] 13:17…" at bounding box center [194, 86] width 388 height 172
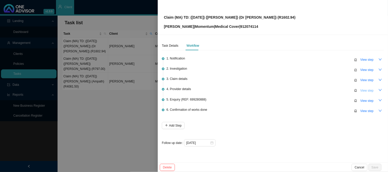
click at [366, 90] on span "View step" at bounding box center [366, 90] width 13 height 5
type input "Provider details"
type textarea "[PERSON_NAME] Practice Number: 1506927; Email: [EMAIL_ADDRESS][DOMAIN_NAME]; Ph…"
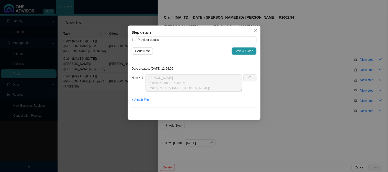
click at [366, 90] on div "Step details 4 Provider details + Add Note Save & Close Date created: [DATE] 12…" at bounding box center [194, 86] width 388 height 172
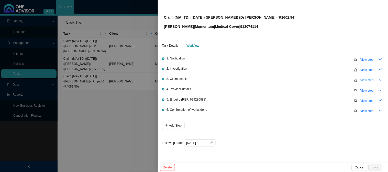
click at [366, 83] on button "View step" at bounding box center [366, 80] width 19 height 7
type input "Claim details"
type textarea "Claimed: R1602.94; Paid: R0.00 (claim needs to be amended and submitted to Mome…"
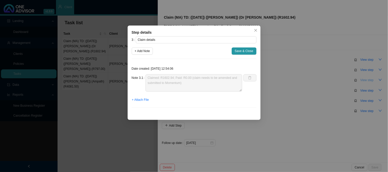
click at [366, 83] on div "Step details 3 Claim details + Add Note Save & Close Date created: [DATE] 12:54…" at bounding box center [194, 86] width 388 height 172
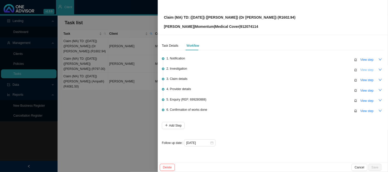
click at [366, 72] on span "View step" at bounding box center [366, 70] width 13 height 5
type input "Investigation"
type textarea "Procedure was done in rooms to remove a [MEDICAL_DATA]"
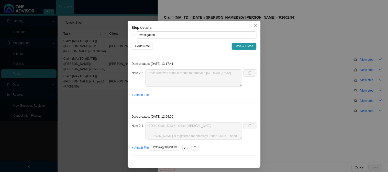
click at [298, 95] on div "Step details 2 Investigation + Add Note Save & Close Date created: [DATE] 13:17…" at bounding box center [194, 86] width 388 height 172
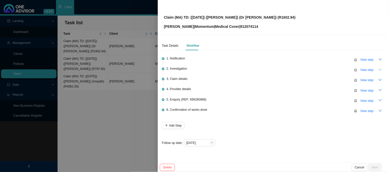
click at [380, 71] on icon "down" at bounding box center [381, 70] width 4 height 4
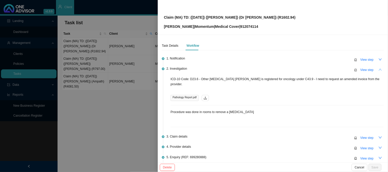
click at [379, 70] on icon "up" at bounding box center [381, 70] width 4 height 4
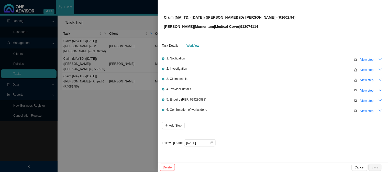
click at [379, 59] on icon "down" at bounding box center [380, 60] width 3 height 2
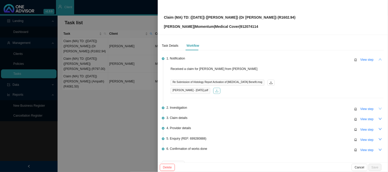
click at [217, 93] on icon "download" at bounding box center [217, 91] width 4 height 4
click at [133, 62] on div at bounding box center [194, 86] width 388 height 172
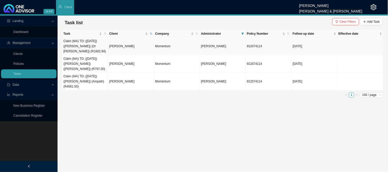
click at [122, 42] on td "[PERSON_NAME]" at bounding box center [131, 47] width 46 height 18
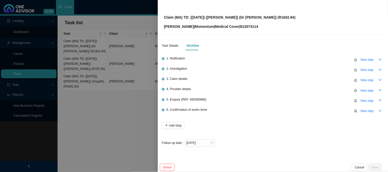
drag, startPoint x: 117, startPoint y: 82, endPoint x: 124, endPoint y: 62, distance: 21.4
click at [117, 82] on div at bounding box center [194, 86] width 388 height 172
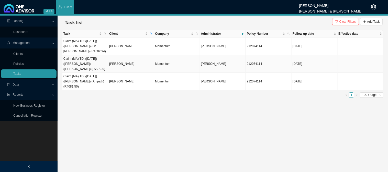
click at [124, 55] on td "[PERSON_NAME]" at bounding box center [131, 64] width 46 height 18
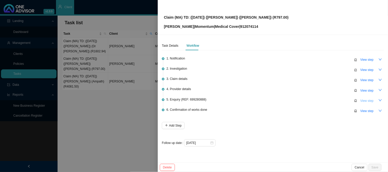
click at [369, 101] on span "View step" at bounding box center [366, 100] width 13 height 5
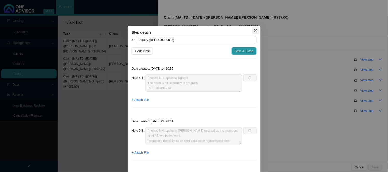
click at [255, 29] on icon "close" at bounding box center [255, 30] width 3 height 3
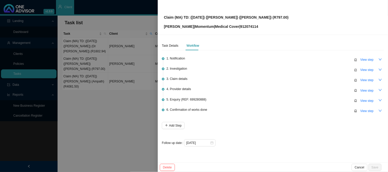
drag, startPoint x: 96, startPoint y: 109, endPoint x: 96, endPoint y: 91, distance: 18.2
click at [96, 109] on div at bounding box center [194, 86] width 388 height 172
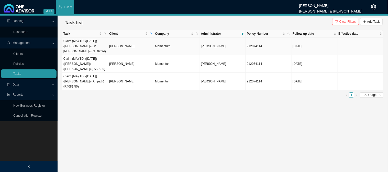
click at [86, 47] on td "Claim (MA) TD: ([DATE]) ([PERSON_NAME]) (Dr [PERSON_NAME]) (R1602.94)" at bounding box center [85, 47] width 46 height 18
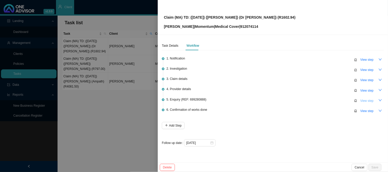
click at [364, 101] on span "View step" at bounding box center [366, 100] width 13 height 5
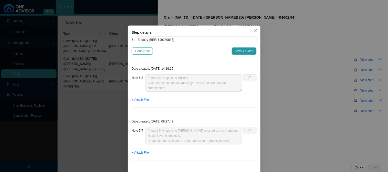
click at [141, 50] on span "+ Add Note" at bounding box center [142, 51] width 15 height 5
type textarea "Phoned MH, spoke to Ndileka Claim has been sent to Oncology to add tariff code …"
type textarea "Phoned MH, spoke to [PERSON_NAME] rejected as the members HealthSaver is deplet…"
type textarea "Claim for [PERSON_NAME] has been sent to the claims department for processing"
type textarea "Submitted amended invoice"
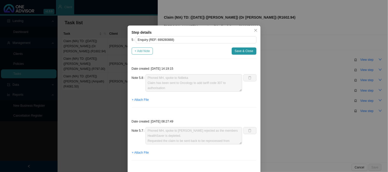
type textarea "Received the amended invoice"
type textarea "Replied to the rooms and sent the medical aid details for [PERSON_NAME]"
type textarea "The practice requested the medical aid details"
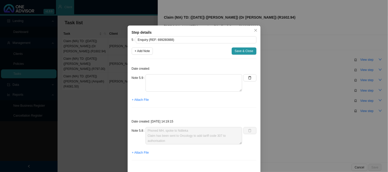
click at [166, 74] on div "Date created: Note 5.9 + Attach File" at bounding box center [194, 87] width 125 height 49
click at [172, 77] on textarea at bounding box center [194, 82] width 97 height 17
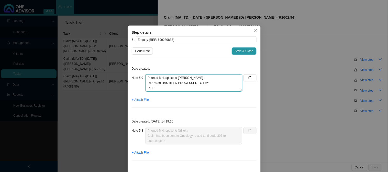
drag, startPoint x: 216, startPoint y: 82, endPoint x: 158, endPoint y: 84, distance: 58.3
click at [158, 84] on textarea "Phoned MH, spoke to [PERSON_NAME] R1378.39 HAS BEEN PROCESSED TO PAY REF:" at bounding box center [194, 82] width 97 height 17
type textarea "Phoned MH, spoke to [PERSON_NAME] R1378.39 has been processed to pay to the pra…"
click at [177, 88] on textarea "Phoned MH, spoke to [PERSON_NAME] R1378.39 has been processed to pay to the pra…" at bounding box center [194, 82] width 97 height 17
click at [236, 53] on span "Save & Close" at bounding box center [244, 51] width 19 height 5
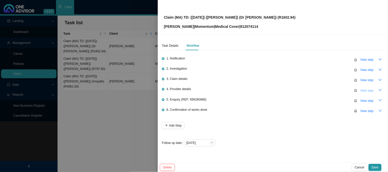
click at [364, 88] on span "View step" at bounding box center [366, 90] width 13 height 5
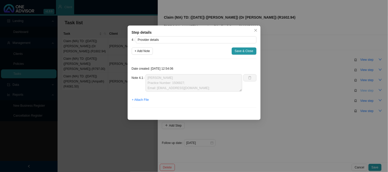
click at [364, 88] on div "Step details 4 Provider details + Add Note Save & Close Date created: [DATE] 12…" at bounding box center [194, 86] width 388 height 172
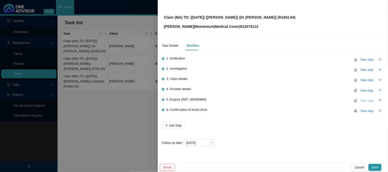
click at [365, 100] on span "View step" at bounding box center [366, 100] width 13 height 5
type input "Enquiry (REF: 699280888)"
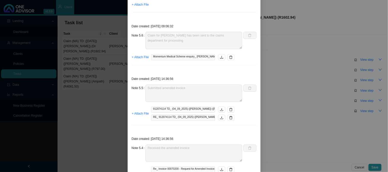
scroll to position [191, 0]
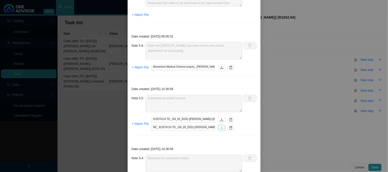
click at [220, 129] on icon "download" at bounding box center [222, 129] width 4 height 4
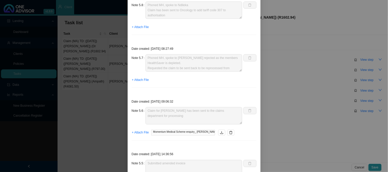
scroll to position [21, 0]
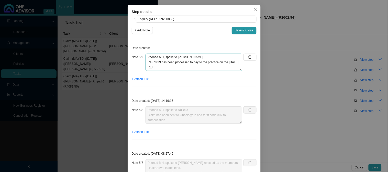
click at [193, 70] on textarea "Phoned MH, spoke to [PERSON_NAME] R1378.39 has been processed to pay to the pra…" at bounding box center [194, 62] width 97 height 17
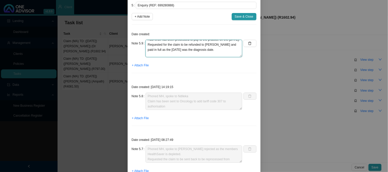
scroll to position [0, 0]
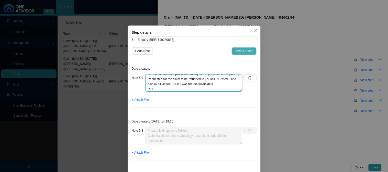
type textarea "Phoned MH, spoke to [PERSON_NAME] R1378.39 has been processed to pay to the pra…"
click at [242, 53] on span "Save & Close" at bounding box center [244, 51] width 19 height 5
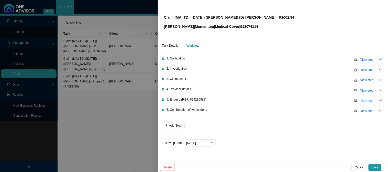
click at [365, 102] on span "View step" at bounding box center [366, 100] width 13 height 5
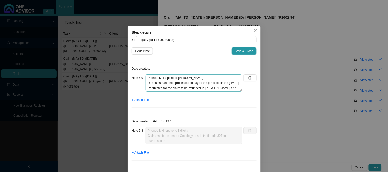
scroll to position [15, 0]
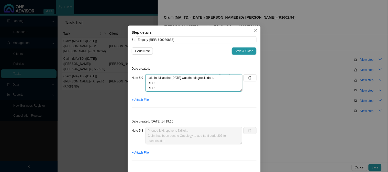
click at [194, 87] on textarea "Phoned MH, spoke to [PERSON_NAME] R1378.39 has been processed to pay to the pra…" at bounding box center [194, 82] width 97 height 17
type textarea "Phoned MH, spoke to [PERSON_NAME] R1378.39 has been processed to pay to the pra…"
drag, startPoint x: 238, startPoint y: 50, endPoint x: 247, endPoint y: 54, distance: 9.2
click at [239, 50] on span "Save & Close" at bounding box center [244, 51] width 19 height 5
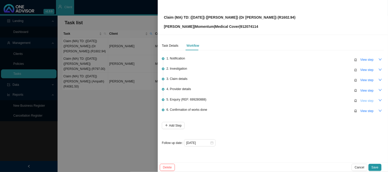
click at [368, 100] on span "View step" at bounding box center [366, 100] width 13 height 5
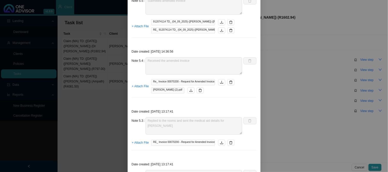
scroll to position [276, 0]
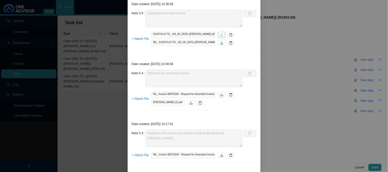
click at [222, 34] on button "button" at bounding box center [221, 35] width 7 height 6
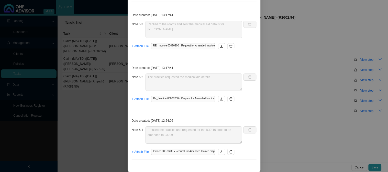
scroll to position [390, 0]
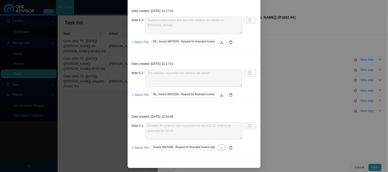
click at [220, 150] on icon "download" at bounding box center [222, 148] width 4 height 4
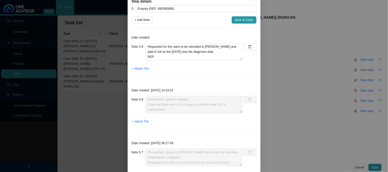
scroll to position [57, 0]
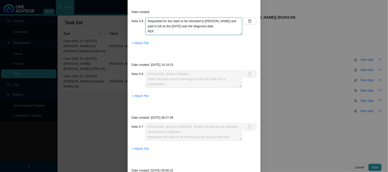
click at [181, 31] on textarea "Phoned MH, spoke to [PERSON_NAME] R1378.39 has been processed to pay to the pra…" at bounding box center [194, 26] width 97 height 17
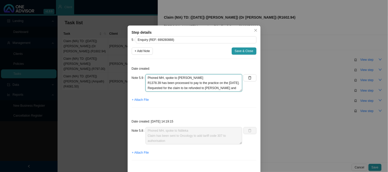
scroll to position [10, 0]
drag, startPoint x: 222, startPoint y: 85, endPoint x: 162, endPoint y: 83, distance: 59.6
click at [162, 83] on textarea "Phoned MH, spoke to [PERSON_NAME] R1378.39 has been processed to pay to the pra…" at bounding box center [194, 82] width 97 height 17
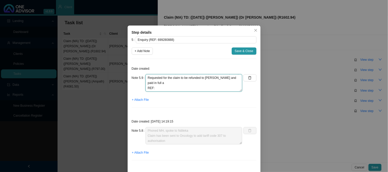
drag, startPoint x: 167, startPoint y: 82, endPoint x: 163, endPoint y: 80, distance: 4.5
click at [163, 80] on textarea "Phoned MH, spoke to [PERSON_NAME] R1378.39 has been processed to pay to the pra…" at bounding box center [194, 82] width 97 height 17
click at [168, 87] on textarea "Phoned MH, spoke to [PERSON_NAME] R1378.39 has been processed to pay to the pra…" at bounding box center [194, 82] width 97 height 17
paste textarea "701506919"
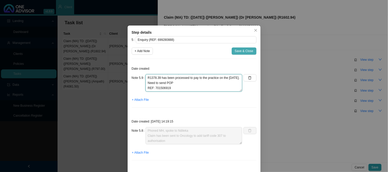
type textarea "Phoned MH, spoke to [PERSON_NAME] R1378.39 has been processed to pay to the pra…"
click at [242, 51] on span "Save & Close" at bounding box center [244, 51] width 19 height 5
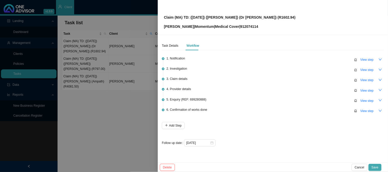
click at [372, 167] on span "Save" at bounding box center [375, 167] width 7 height 5
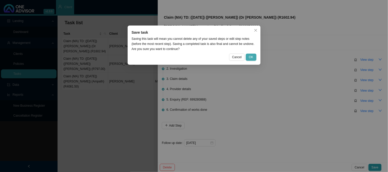
click at [253, 58] on button "OK" at bounding box center [251, 57] width 10 height 7
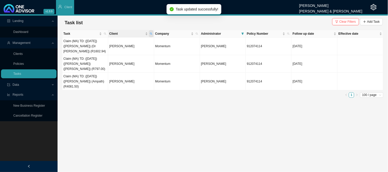
click at [151, 34] on icon "search" at bounding box center [151, 34] width 2 height 2
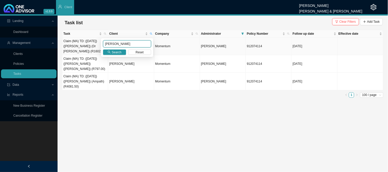
drag, startPoint x: 130, startPoint y: 45, endPoint x: 97, endPoint y: 43, distance: 32.3
click at [97, 43] on body "v1.9.9 [PERSON_NAME] [PERSON_NAME] & [PERSON_NAME] Client Landing Dashboard Man…" at bounding box center [194, 86] width 388 height 172
click at [117, 53] on span "Search" at bounding box center [117, 52] width 10 height 5
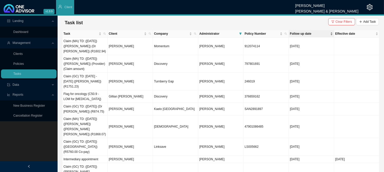
click at [302, 35] on span "Follow up date" at bounding box center [309, 33] width 39 height 5
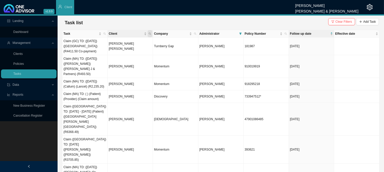
click at [149, 33] on icon "search" at bounding box center [150, 33] width 3 height 3
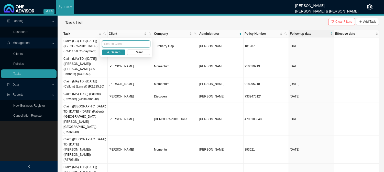
click at [121, 46] on input "text" at bounding box center [126, 43] width 48 height 7
type input "TERBLANCHE"
click at [112, 54] on span "Search" at bounding box center [116, 52] width 10 height 5
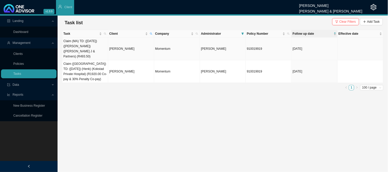
click at [128, 45] on td "[PERSON_NAME]" at bounding box center [131, 49] width 46 height 23
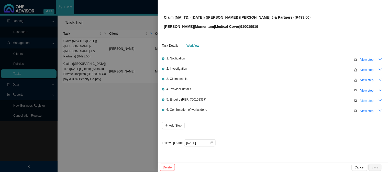
click at [365, 100] on span "View step" at bounding box center [366, 100] width 13 height 5
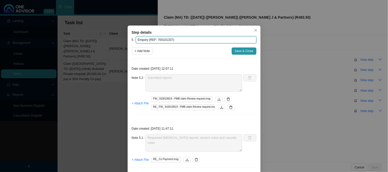
click at [161, 40] on input "Enquiry (REF: 700101337)" at bounding box center [196, 39] width 121 height 7
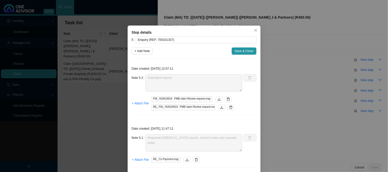
click at [323, 54] on div "Step details 5 Enquiry (REF: 700101337) + Add Note Save & Close Date created: […" at bounding box center [194, 86] width 388 height 172
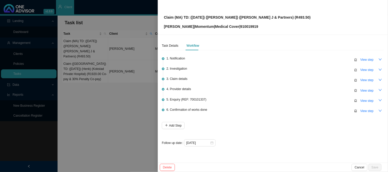
click at [251, 24] on p "[PERSON_NAME] | Momentum | Medical Cover | 910019919" at bounding box center [237, 27] width 147 height 6
copy p "910019919"
click at [293, 15] on div "Claim (MA) TD: ([DATE]) ([PERSON_NAME]) ([PERSON_NAME] J & Partners) (R493.50) …" at bounding box center [273, 17] width 218 height 24
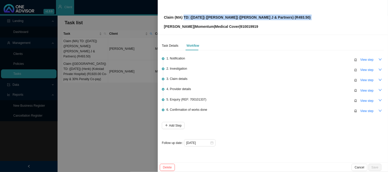
drag, startPoint x: 293, startPoint y: 15, endPoint x: 185, endPoint y: 15, distance: 108.2
click at [185, 15] on div "Claim (MA) TD: ([DATE]) ([PERSON_NAME]) ([PERSON_NAME] J & Partners) (R493.50) …" at bounding box center [273, 17] width 218 height 24
copy p "TD: ([DATE]) ([PERSON_NAME]) ([PERSON_NAME] J & Partners) (R493.50)"
click at [369, 101] on span "View step" at bounding box center [366, 100] width 13 height 5
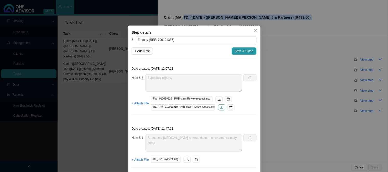
click at [220, 108] on icon "download" at bounding box center [222, 108] width 4 height 4
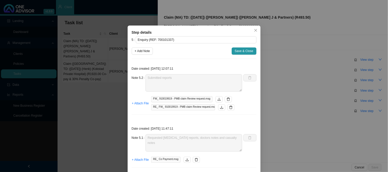
click at [273, 45] on div "Step details 5 Enquiry (REF: 700101337) + Add Note Save & Close Date created: […" at bounding box center [194, 86] width 388 height 172
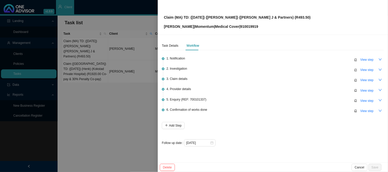
click at [119, 72] on div at bounding box center [194, 86] width 388 height 172
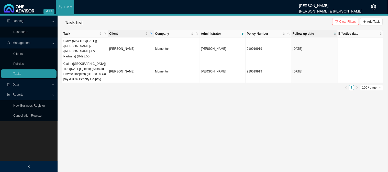
click at [154, 33] on th "Client" at bounding box center [131, 33] width 46 height 7
click at [153, 33] on span at bounding box center [151, 33] width 5 height 7
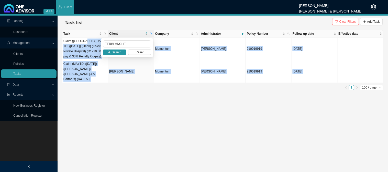
drag, startPoint x: 135, startPoint y: 40, endPoint x: 82, endPoint y: 40, distance: 52.2
click at [82, 40] on body "v1.9.9 [PERSON_NAME] [PERSON_NAME] & [PERSON_NAME] Client Landing Dashboard Man…" at bounding box center [194, 86] width 388 height 172
drag, startPoint x: 116, startPoint y: 85, endPoint x: 118, endPoint y: 68, distance: 17.0
click at [116, 85] on ul "1 100 / page" at bounding box center [222, 87] width 321 height 5
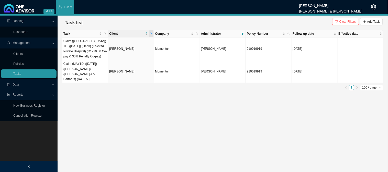
click at [153, 32] on span at bounding box center [151, 33] width 5 height 7
drag, startPoint x: 129, startPoint y: 44, endPoint x: 74, endPoint y: 44, distance: 55.0
click at [74, 44] on body "v1.9.9 [PERSON_NAME] [PERSON_NAME] & [PERSON_NAME] Client Landing Dashboard Man…" at bounding box center [194, 86] width 388 height 172
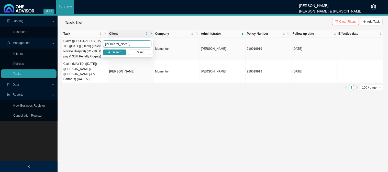
type input "[PERSON_NAME]"
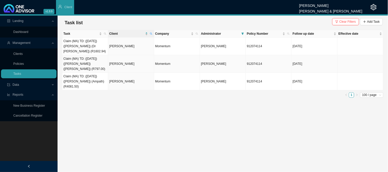
click at [95, 59] on td "Claim (MA) TD: ([DATE]) ([PERSON_NAME]) ([PERSON_NAME]) (R797.00)" at bounding box center [85, 64] width 46 height 18
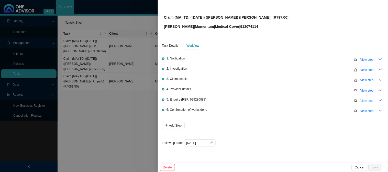
click at [364, 101] on span "View step" at bounding box center [366, 100] width 13 height 5
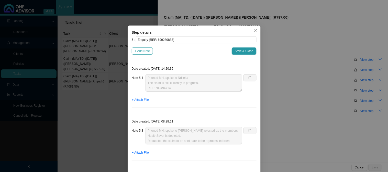
click at [137, 51] on span "+ Add Note" at bounding box center [142, 51] width 15 height 5
type textarea "Phoned MH, spoke to Ndileka The claim is still currently in progress. REF: 7004…"
type textarea "Phoned MH, spoke to [PERSON_NAME] rejected as the members HealthSaver is deplet…"
type textarea "Sent feedback to [PERSON_NAME]"
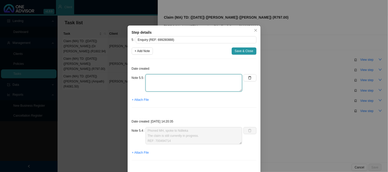
click at [161, 78] on textarea at bounding box center [194, 82] width 97 height 17
type textarea "Phoned M"
drag, startPoint x: 195, startPoint y: 78, endPoint x: 131, endPoint y: 78, distance: 63.7
click at [132, 78] on div "Note 5.5 Phoned M" at bounding box center [187, 82] width 111 height 17
paste textarea "700101337"
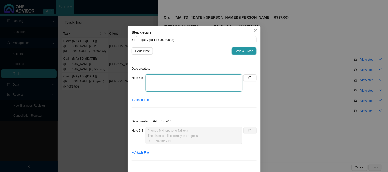
type textarea "700101337"
click at [155, 78] on textarea "700101337" at bounding box center [194, 82] width 97 height 17
click at [184, 80] on textarea at bounding box center [194, 82] width 97 height 17
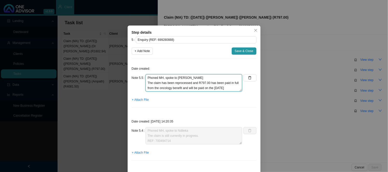
scroll to position [9, 0]
click at [170, 88] on textarea "Phoned MH, spoke to [PERSON_NAME] The claim has been reprocessed and R797.00 ha…" at bounding box center [194, 82] width 97 height 17
paste textarea "701506919"
type textarea "Phoned MH, spoke to [PERSON_NAME] The claim has been reprocessed and R797.00 ha…"
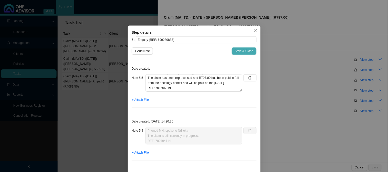
click at [237, 51] on span "Save & Close" at bounding box center [244, 51] width 19 height 5
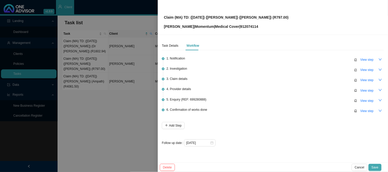
click at [373, 165] on span "Save" at bounding box center [375, 167] width 7 height 5
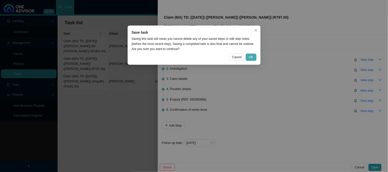
click at [250, 55] on span "OK" at bounding box center [251, 57] width 4 height 5
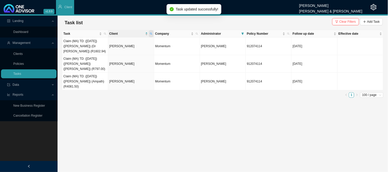
click at [150, 33] on icon "search" at bounding box center [151, 33] width 3 height 3
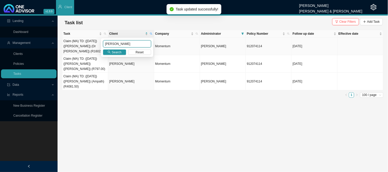
drag, startPoint x: 115, startPoint y: 42, endPoint x: 84, endPoint y: 42, distance: 31.7
click at [84, 42] on body "v1.9.9 [PERSON_NAME] [PERSON_NAME] & [PERSON_NAME] Client Landing Dashboard Man…" at bounding box center [194, 86] width 388 height 172
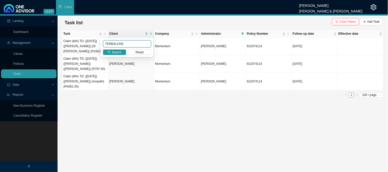
click at [114, 44] on input "TERBALCHE" at bounding box center [127, 43] width 48 height 7
click at [123, 53] on button "Search" at bounding box center [114, 52] width 23 height 5
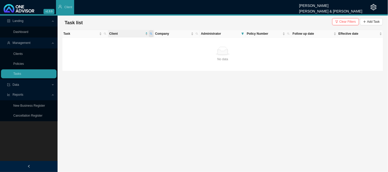
click at [151, 34] on icon "search" at bounding box center [151, 34] width 2 height 2
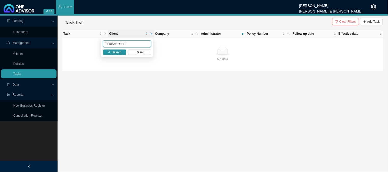
drag, startPoint x: 126, startPoint y: 43, endPoint x: 96, endPoint y: 43, distance: 29.2
click at [96, 43] on body "v1.9.9 [PERSON_NAME] [PERSON_NAME] & [PERSON_NAME] Client Landing Dashboard Man…" at bounding box center [194, 86] width 388 height 172
type input "TERBLANCHE"
click at [114, 54] on span "Search" at bounding box center [117, 52] width 10 height 5
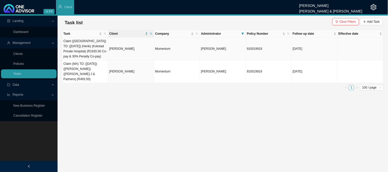
click at [127, 53] on td "[PERSON_NAME]" at bounding box center [131, 49] width 46 height 23
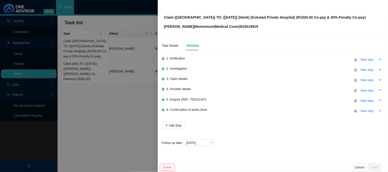
click at [112, 104] on div at bounding box center [194, 86] width 388 height 172
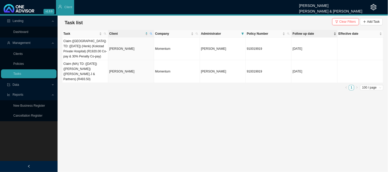
click at [305, 35] on span "Follow up date" at bounding box center [313, 33] width 40 height 5
click at [99, 47] on td "Claim (MA) TD: ([DATE]) ([PERSON_NAME]) ([PERSON_NAME] J & Partners) (R493.50)" at bounding box center [85, 49] width 46 height 23
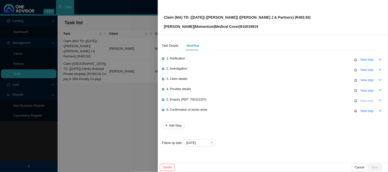
click at [363, 100] on span "View step" at bounding box center [366, 100] width 13 height 5
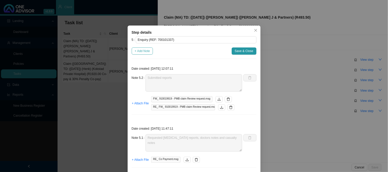
click at [142, 51] on span "+ Add Note" at bounding box center [142, 51] width 15 height 5
type textarea "Submitted reports"
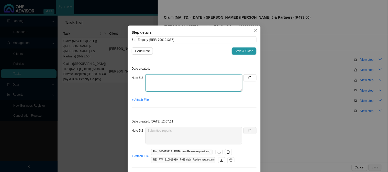
click at [156, 81] on textarea at bounding box center [194, 82] width 97 height 17
type textarea "p"
click at [205, 87] on textarea "Phoned MH, spoke to [PERSON_NAME] is currently in progress REF:" at bounding box center [194, 82] width 97 height 17
click at [172, 88] on textarea "Phoned MH, spoke to [PERSON_NAME] is currently in progress REF:" at bounding box center [194, 82] width 97 height 17
paste textarea "701513561"
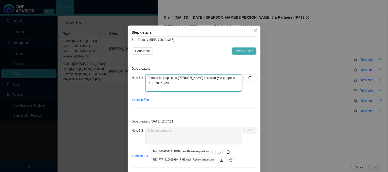
type textarea "Phoned MH, spoke to [PERSON_NAME] is currently in progress REF: 701513561"
click at [239, 50] on span "Save & Close" at bounding box center [244, 51] width 19 height 5
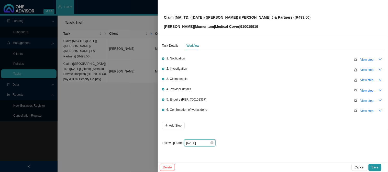
click at [203, 141] on input "[DATE]" at bounding box center [198, 143] width 24 height 5
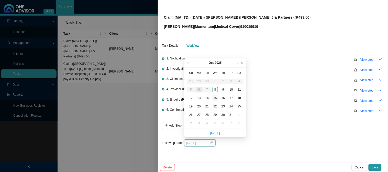
type input "[DATE]"
click at [214, 98] on div "15" at bounding box center [215, 98] width 5 height 5
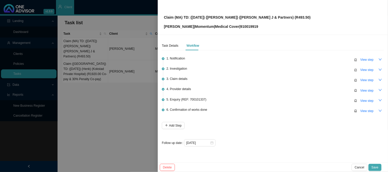
click at [379, 168] on span "Save" at bounding box center [375, 167] width 7 height 5
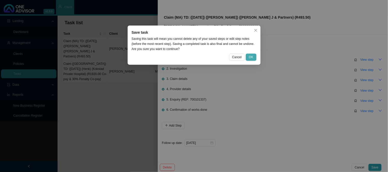
click at [252, 58] on span "OK" at bounding box center [251, 57] width 4 height 5
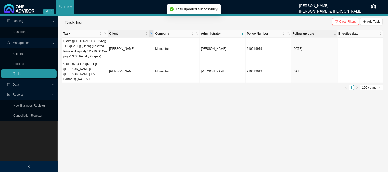
click at [151, 34] on icon "search" at bounding box center [151, 33] width 3 height 3
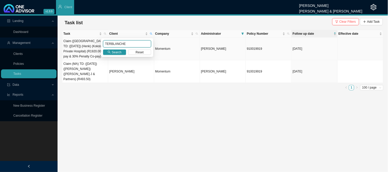
drag, startPoint x: 128, startPoint y: 44, endPoint x: 68, endPoint y: 42, distance: 60.6
click at [68, 42] on body "v1.9.9 [PERSON_NAME] [PERSON_NAME] & [PERSON_NAME] Client Landing Dashboard Man…" at bounding box center [194, 86] width 388 height 172
click at [112, 52] on button "Search" at bounding box center [114, 52] width 23 height 5
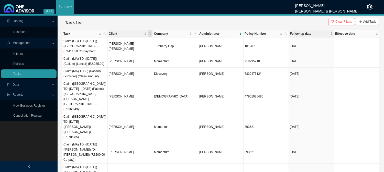
click at [151, 34] on span "Client" at bounding box center [150, 33] width 5 height 7
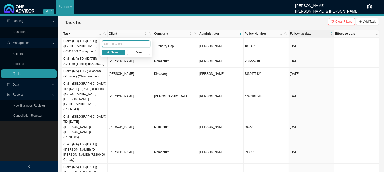
click at [119, 44] on input "text" at bounding box center [126, 43] width 48 height 7
type input "[PERSON_NAME]"
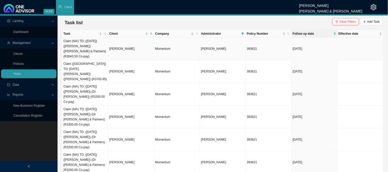
click at [132, 47] on td "[PERSON_NAME]" at bounding box center [131, 49] width 46 height 23
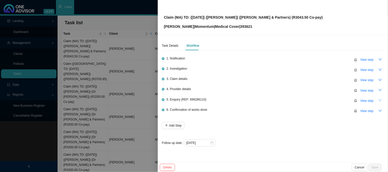
click at [379, 100] on icon "down" at bounding box center [381, 101] width 4 height 4
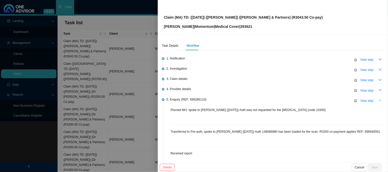
click at [379, 99] on icon "up" at bounding box center [381, 101] width 4 height 4
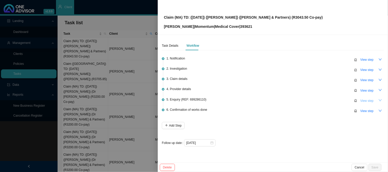
click at [367, 100] on span "View step" at bounding box center [366, 100] width 13 height 5
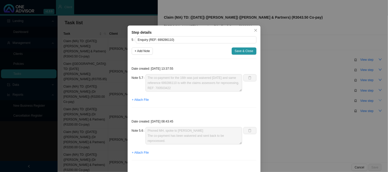
scroll to position [0, 0]
click at [286, 27] on div "Step details 5 Enquiry (REF: 699286110) + Add Note Save & Close Date created: […" at bounding box center [194, 86] width 388 height 172
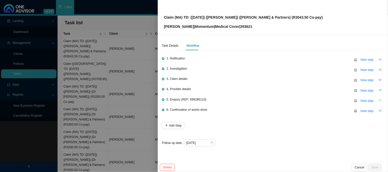
click at [246, 26] on p "[PERSON_NAME] | Momentum | Medical Cover | 393621" at bounding box center [243, 27] width 159 height 6
copy p "393621"
click at [310, 15] on div "Claim (MA) TD: ([DATE]) ([PERSON_NAME]) ([PERSON_NAME] & Partners) (R3043.50 Co…" at bounding box center [273, 17] width 218 height 24
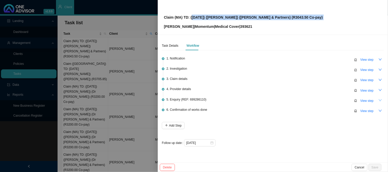
drag, startPoint x: 310, startPoint y: 15, endPoint x: 191, endPoint y: 15, distance: 119.4
click at [191, 15] on div "Claim (MA) TD: ([DATE]) ([PERSON_NAME]) ([PERSON_NAME] & Partners) (R3043.50 Co…" at bounding box center [273, 17] width 218 height 24
click at [208, 19] on p "Claim (MA) TD: ([DATE]) ([PERSON_NAME]) ([PERSON_NAME] & Partners) (R3043.50 Co…" at bounding box center [243, 18] width 159 height 6
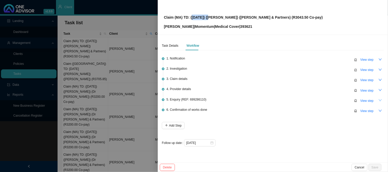
drag, startPoint x: 209, startPoint y: 18, endPoint x: 191, endPoint y: 17, distance: 17.4
click at [191, 17] on p "Claim (MA) TD: ([DATE]) ([PERSON_NAME]) ([PERSON_NAME] & Partners) (R3043.50 Co…" at bounding box center [243, 18] width 159 height 6
copy p "[DATE]"
click at [368, 100] on span "View step" at bounding box center [366, 100] width 13 height 5
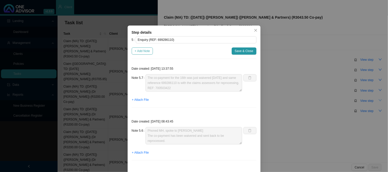
click at [143, 52] on span "+ Add Note" at bounding box center [142, 51] width 15 height 5
type textarea "Phoned MH, spoke to Ndileka The co-payment for the 16th was just waivered [DATE…"
type textarea "Phoned MH, spoke to [PERSON_NAME] The co-payment has been waivered and sent bac…"
type textarea "Phoned MH, spoke to [PERSON_NAME] has been reprocessed but is still in auditing…"
type textarea "Submitted report to MH ([DATE]) REF: 697311977"
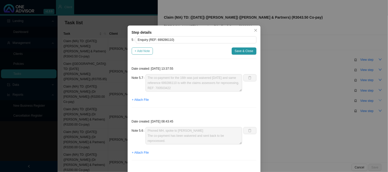
type textarea "Received report"
type textarea "Transferred to Pre-auth, spoke to [PERSON_NAME] ([DATE]) Auth 148086880 has bee…"
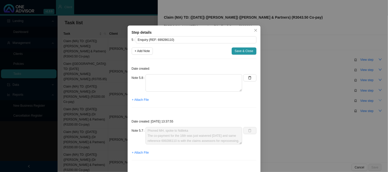
click at [163, 73] on div "Date created: Note 5.8 + Attach File" at bounding box center [194, 87] width 125 height 49
click at [162, 80] on textarea at bounding box center [194, 82] width 97 height 17
type textarea "p"
click at [159, 82] on textarea "Phoned MH, spoke to [PERSON_NAME] REF:" at bounding box center [194, 82] width 97 height 17
click at [152, 83] on textarea "Phoned MH, spoke to [PERSON_NAME] REF:" at bounding box center [194, 82] width 97 height 17
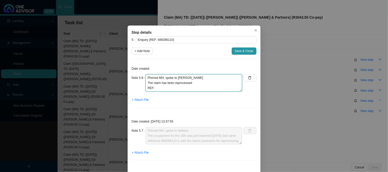
click at [189, 89] on textarea "Phoned MH, spoke to [PERSON_NAME] The claim has been reprocessed REF:" at bounding box center [194, 82] width 97 height 17
click at [198, 84] on textarea "Phoned MH, spoke to [PERSON_NAME] The claim has been reprocessed REF:" at bounding box center [194, 82] width 97 height 17
type textarea "Phoned MH, spoke to [PERSON_NAME] The claim has been reprocessed and was REF:"
click at [211, 83] on textarea "Phoned MH, spoke to [PERSON_NAME] The claim has been reprocessed and was REF:" at bounding box center [194, 82] width 97 height 17
click at [159, 88] on textarea "Phoned MH, spoke to [PERSON_NAME] The claim has been reprocessed and was REF:" at bounding box center [194, 82] width 97 height 17
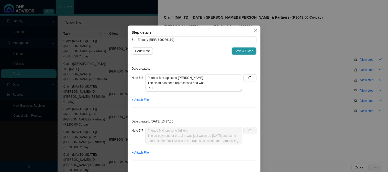
click at [271, 49] on div "Step details 5 Enquiry (REF: 699286110) + Add Note Save & Close Date created: N…" at bounding box center [194, 86] width 388 height 172
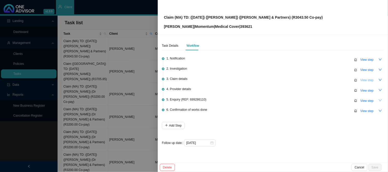
click at [370, 81] on span "View step" at bounding box center [366, 80] width 13 height 5
type input "Claim details"
type textarea "Claimed: R3043.50 Paid: R0.00 Shortfall: R3043.00"
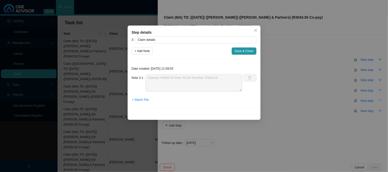
click at [285, 76] on div "Step details 3 Claim details + Add Note Save & Close Date created: [DATE] 11:59…" at bounding box center [194, 86] width 388 height 172
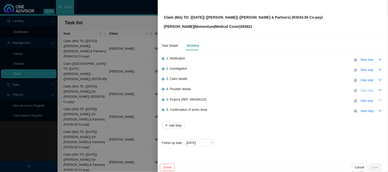
click at [370, 91] on span "View step" at bounding box center [366, 90] width 13 height 5
type input "Provider details"
type textarea "Practice number: 3802086 Phone: [PHONE_NUMBER]"
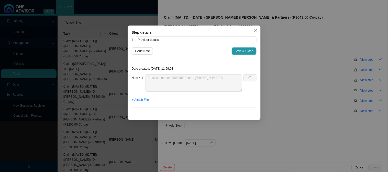
click at [268, 42] on div "Step details 4 Provider details + Add Note Save & Close Date created: [DATE] 11…" at bounding box center [194, 86] width 388 height 172
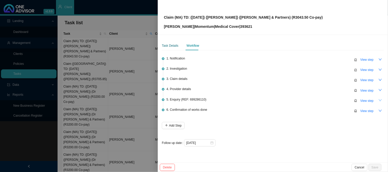
click at [171, 46] on div "Task Details" at bounding box center [170, 45] width 17 height 5
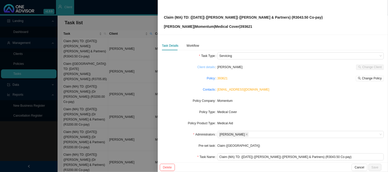
click at [204, 66] on link "Client details" at bounding box center [206, 67] width 18 height 5
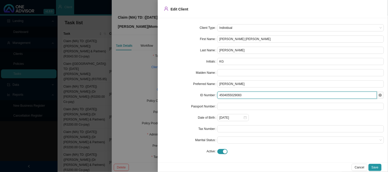
click at [226, 96] on input "4504055029083" at bounding box center [297, 95] width 160 height 7
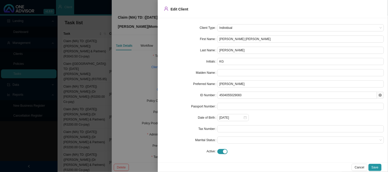
click at [142, 90] on div at bounding box center [194, 86] width 388 height 172
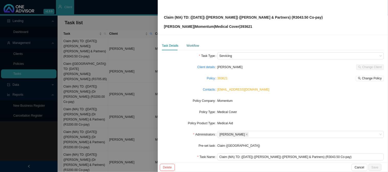
click at [195, 47] on div "Workflow" at bounding box center [193, 45] width 13 height 5
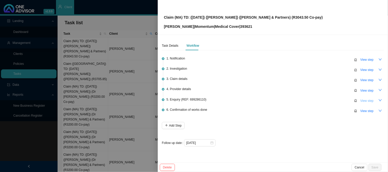
click at [364, 101] on span "View step" at bounding box center [366, 100] width 13 height 5
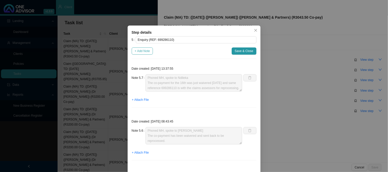
click at [147, 50] on span "+ Add Note" at bounding box center [142, 51] width 15 height 5
type textarea "Phoned MH, spoke to Ndileka The co-payment for the 16th was just waivered [DATE…"
type textarea "Phoned MH, spoke to [PERSON_NAME] The co-payment has been waivered and sent bac…"
type textarea "Phoned MH, spoke to [PERSON_NAME] has been reprocessed but is still in auditing…"
type textarea "Submitted report to MH ([DATE]) REF: 697311977"
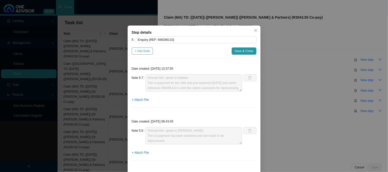
type textarea "Received report"
type textarea "Transferred to Pre-auth, spoke to [PERSON_NAME] ([DATE]) Auth 148086880 has bee…"
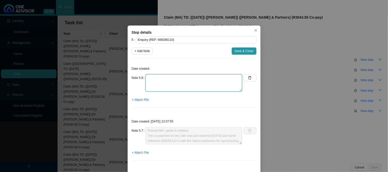
click at [166, 78] on textarea at bounding box center [194, 82] width 97 height 17
type textarea "p"
click at [177, 91] on textarea "Phoned MH, spoke to [PERSON_NAME] REF:" at bounding box center [194, 82] width 97 height 17
paste textarea "701513173"
click at [151, 87] on textarea "Phoned MH, spoke to [PERSON_NAME] REF:701513173" at bounding box center [194, 82] width 97 height 17
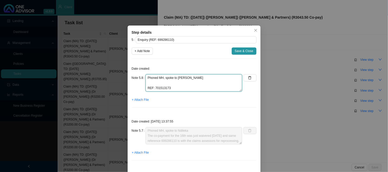
click at [162, 83] on textarea "Phoned MH, spoke to [PERSON_NAME] REF: 701513173" at bounding box center [194, 82] width 97 height 17
type textarea "Phoned MH, spoke to [PERSON_NAME] Co-payment has been reprocessed to pay to the…"
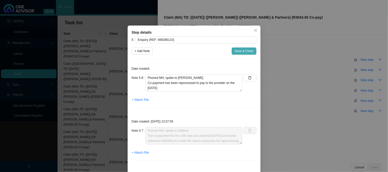
click at [237, 52] on span "Save & Close" at bounding box center [244, 51] width 19 height 5
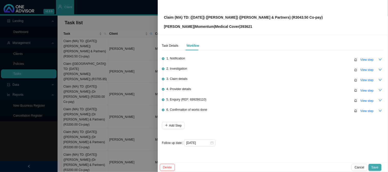
click at [375, 165] on button "Save" at bounding box center [375, 167] width 13 height 7
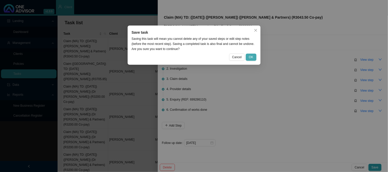
click at [251, 55] on span "OK" at bounding box center [251, 57] width 4 height 5
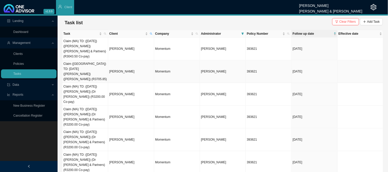
click at [124, 65] on td "[PERSON_NAME]" at bounding box center [131, 71] width 46 height 23
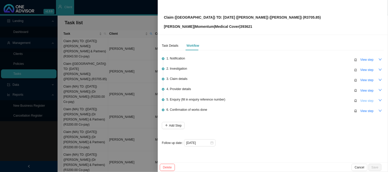
click at [372, 101] on span "View step" at bounding box center [366, 100] width 13 height 5
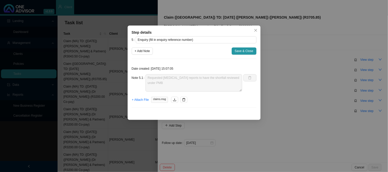
click at [315, 100] on div "Step details 5 Enquiry (fill in enquiry reference number) + Add Note Save & Clo…" at bounding box center [194, 86] width 388 height 172
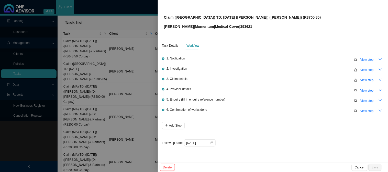
click at [89, 95] on div at bounding box center [194, 86] width 388 height 172
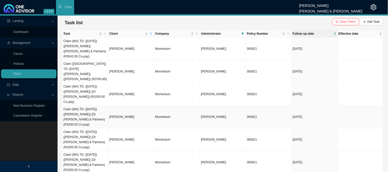
click at [130, 106] on td "[PERSON_NAME]" at bounding box center [131, 117] width 46 height 23
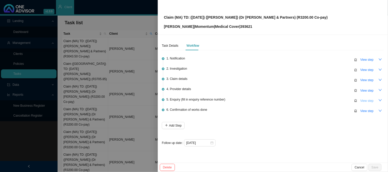
click at [366, 100] on span "View step" at bounding box center [366, 100] width 13 height 5
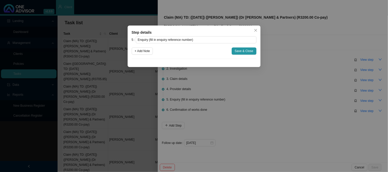
click at [318, 100] on div "Step details 5 Enquiry (fill in enquiry reference number) + Add Note Save & Clo…" at bounding box center [194, 86] width 388 height 172
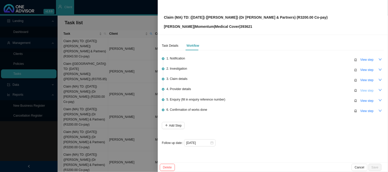
click at [368, 92] on span "View step" at bounding box center [366, 90] width 13 height 5
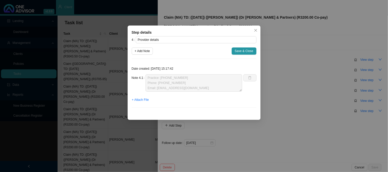
click at [335, 116] on div "Step details 4 Provider details + Add Note Save & Close Date created: [DATE] 15…" at bounding box center [194, 86] width 388 height 172
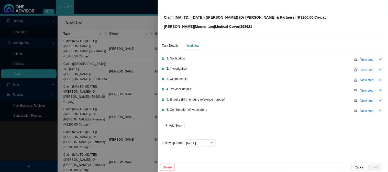
click at [365, 71] on span "View step" at bounding box center [366, 70] width 13 height 5
type input "Investigation"
type textarea "Received invoice"
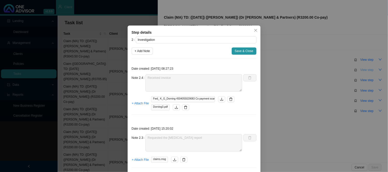
click at [365, 71] on div "Step details 2 Investigation + Add Note Save & Close Date created: [DATE] 08:27…" at bounding box center [194, 86] width 388 height 172
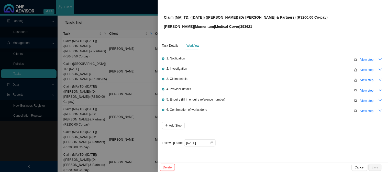
click at [122, 148] on div at bounding box center [194, 86] width 388 height 172
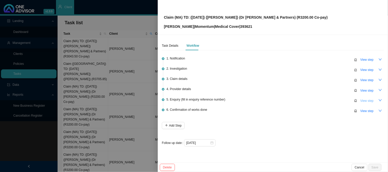
click at [365, 99] on span "View step" at bounding box center [366, 100] width 13 height 5
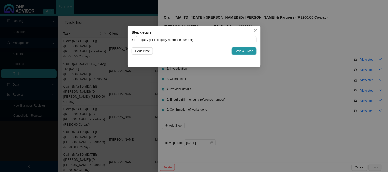
click at [107, 89] on div "Step details 5 Enquiry (fill in enquiry reference number) + Add Note Save & Clo…" at bounding box center [194, 86] width 388 height 172
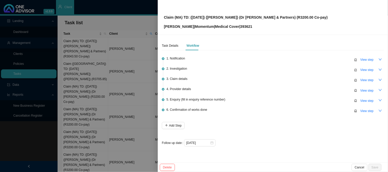
click at [110, 46] on div at bounding box center [194, 86] width 388 height 172
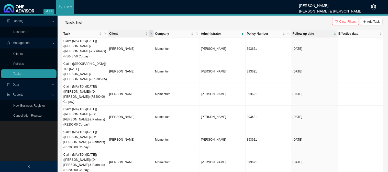
click at [152, 34] on icon "search" at bounding box center [151, 33] width 3 height 3
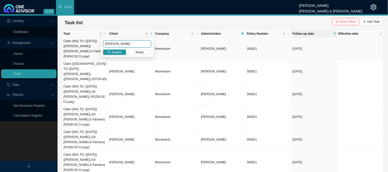
drag, startPoint x: 119, startPoint y: 46, endPoint x: 96, endPoint y: 47, distance: 22.8
click at [96, 47] on body "v1.9.9 [PERSON_NAME] [PERSON_NAME] & [PERSON_NAME] Client Landing Dashboard Man…" at bounding box center [194, 86] width 388 height 172
click at [116, 54] on span "Search" at bounding box center [117, 52] width 10 height 5
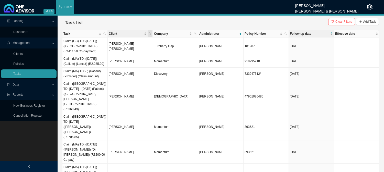
click at [151, 33] on icon "search" at bounding box center [150, 33] width 3 height 3
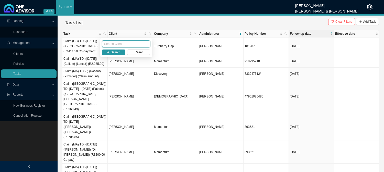
click at [123, 45] on input "text" at bounding box center [126, 43] width 48 height 7
type input "[PERSON_NAME]"
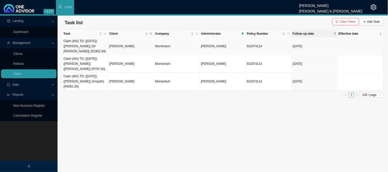
click at [127, 42] on td "[PERSON_NAME]" at bounding box center [131, 47] width 46 height 18
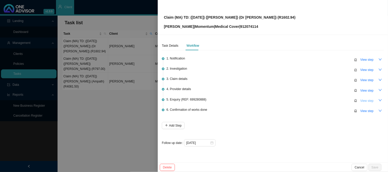
click at [362, 98] on span "View step" at bounding box center [366, 100] width 13 height 5
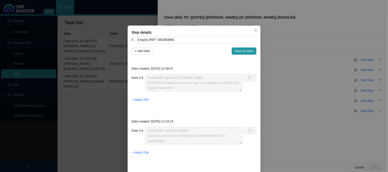
scroll to position [5, 0]
click at [145, 50] on span "+ Add Note" at bounding box center [142, 51] width 15 height 5
type textarea "Phoned MH, spoke to [PERSON_NAME] R1378.39 has been processed to pay to the pra…"
type textarea "Phoned MH, spoke to Ndileka Claim has been sent to Oncology to add tariff code …"
type textarea "Phoned MH, spoke to [PERSON_NAME] rejected as the members HealthSaver is deplet…"
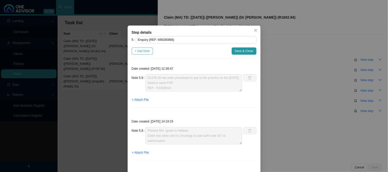
type textarea "Claim for [PERSON_NAME] has been sent to the claims department for processing"
type textarea "Submitted amended invoice"
type textarea "Received the amended invoice"
type textarea "Replied to the rooms and sent the medical aid details for [PERSON_NAME]"
type textarea "The practice requested the medical aid details"
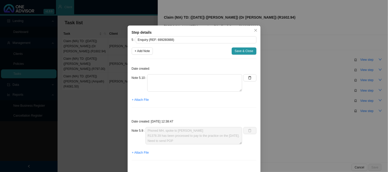
scroll to position [0, 0]
click at [154, 78] on textarea at bounding box center [194, 82] width 95 height 17
click at [141, 100] on span "+ Attach File" at bounding box center [140, 99] width 17 height 5
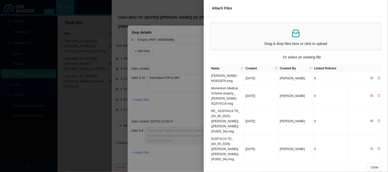
click at [188, 100] on div at bounding box center [194, 86] width 388 height 172
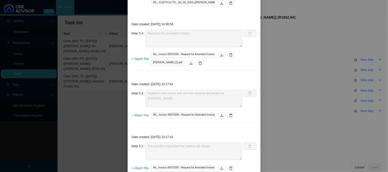
scroll to position [443, 0]
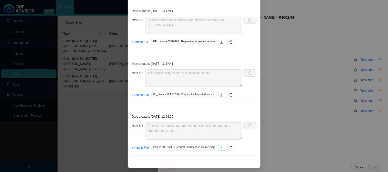
click at [220, 149] on icon "download" at bounding box center [222, 148] width 4 height 4
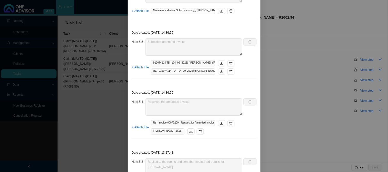
scroll to position [272, 0]
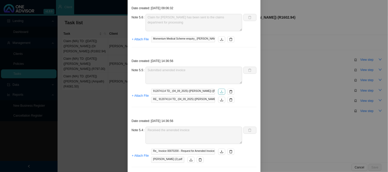
click at [221, 91] on icon "download" at bounding box center [222, 92] width 4 height 4
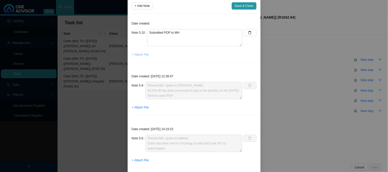
scroll to position [45, 0]
click at [144, 55] on span "+ Attach File" at bounding box center [140, 54] width 17 height 5
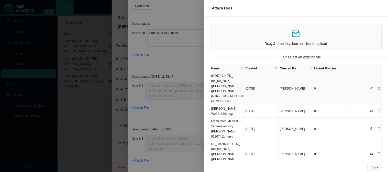
click at [229, 88] on td "912074114 TD_ (04_09_2025) ([PERSON_NAME]) ([PERSON_NAME]) (R1602_94) - REFUND …" at bounding box center [227, 88] width 34 height 33
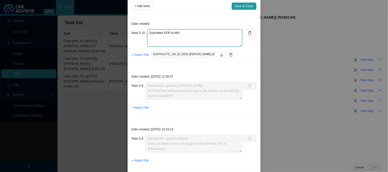
click at [194, 35] on textarea "Submitted POP to MH" at bounding box center [194, 37] width 95 height 17
click at [140, 56] on span "+ Attach File" at bounding box center [140, 54] width 17 height 5
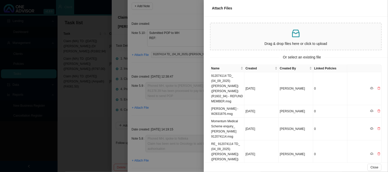
click at [190, 65] on div at bounding box center [194, 86] width 388 height 172
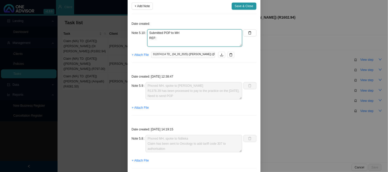
click at [172, 38] on textarea "Submitted POP to MH REF:" at bounding box center [194, 37] width 95 height 17
paste textarea "701518413"
type textarea "Submitted POP to MH REF: 701518413"
click at [134, 56] on span "+ Attach File" at bounding box center [140, 54] width 17 height 5
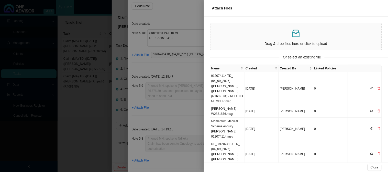
click at [281, 36] on p at bounding box center [296, 33] width 167 height 10
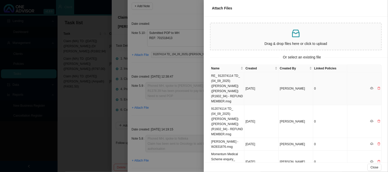
click at [221, 86] on td "RE_ 912074114 TD_ (04_09_2025) ([PERSON_NAME]) ([PERSON_NAME]) (R1602_94) - REF…" at bounding box center [227, 88] width 34 height 33
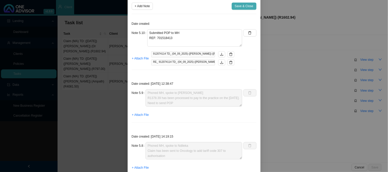
click at [242, 7] on span "Save & Close" at bounding box center [244, 6] width 19 height 5
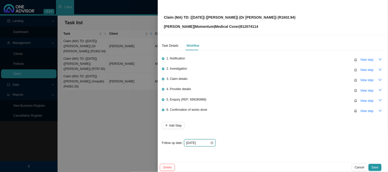
click at [199, 141] on input "[DATE]" at bounding box center [198, 143] width 24 height 5
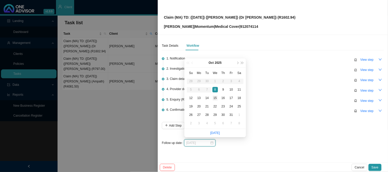
type input "[DATE]"
click at [216, 97] on div "15" at bounding box center [215, 98] width 5 height 5
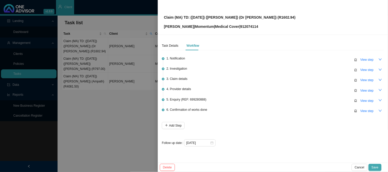
click at [378, 166] on span "Save" at bounding box center [375, 167] width 7 height 5
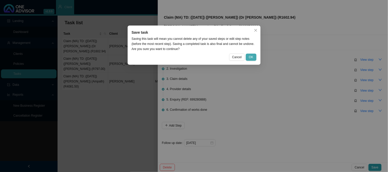
click at [247, 55] on button "OK" at bounding box center [251, 57] width 10 height 7
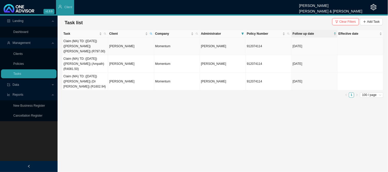
click at [134, 45] on td "[PERSON_NAME]" at bounding box center [131, 47] width 46 height 18
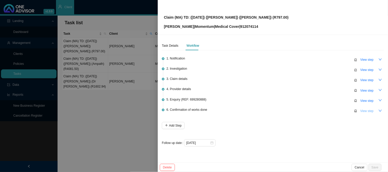
click at [363, 111] on span "View step" at bounding box center [366, 111] width 13 height 5
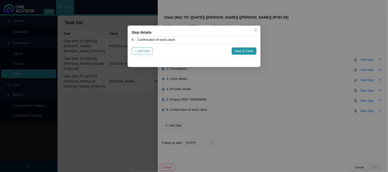
click at [135, 52] on span "+ Add Note" at bounding box center [142, 51] width 15 height 5
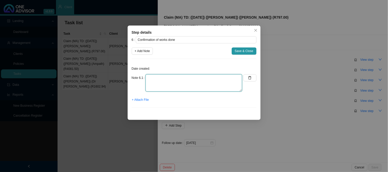
click at [152, 81] on textarea at bounding box center [194, 82] width 97 height 17
type textarea "s"
type textarea "Sent confirmation of works done"
click at [245, 50] on span "Save & Close" at bounding box center [244, 51] width 19 height 5
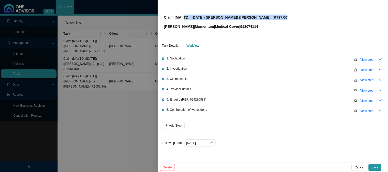
drag, startPoint x: 281, startPoint y: 19, endPoint x: 184, endPoint y: 14, distance: 96.5
click at [184, 14] on div "Claim (MA) TD: ([DATE]) ([PERSON_NAME]) ([PERSON_NAME]) (R797.00) [PERSON_NAME]…" at bounding box center [273, 17] width 218 height 24
copy p "TD: ([DATE]) ([PERSON_NAME]) ([PERSON_NAME]) (R797.00)"
click at [365, 101] on span "View step" at bounding box center [366, 100] width 13 height 5
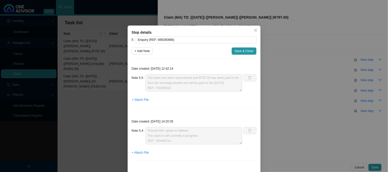
scroll to position [0, 0]
click at [141, 81] on div "Note 5.5 Phoned MH, spoke to [PERSON_NAME] The claim has been reprocessed and R…" at bounding box center [187, 82] width 111 height 17
click at [268, 75] on div "Step details 5 Enquiry (REF: 699280888) + Add Note Save & Close Date created: […" at bounding box center [194, 86] width 388 height 172
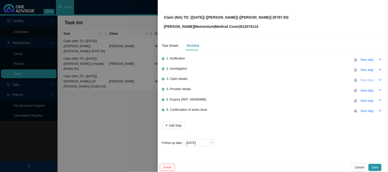
click at [362, 80] on span "View step" at bounding box center [366, 80] width 13 height 5
type input "Claim details"
type textarea "Claimed: R797.00; Paid: R0.00 (Claim needs to be submitted to MH)"
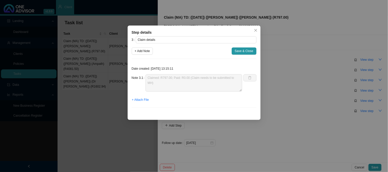
click at [302, 77] on div "Step details 3 Claim details + Add Note Save & Close Date created: [DATE] 13:15…" at bounding box center [194, 86] width 388 height 172
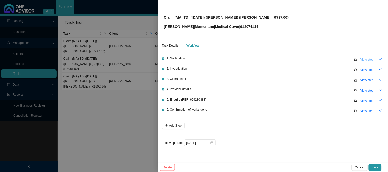
click at [370, 59] on span "View step" at bounding box center [366, 59] width 13 height 5
type input "Notification"
type textarea "[PERSON_NAME] sent me the claim for [PERSON_NAME] to claim back from gap cover"
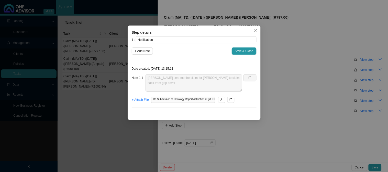
click at [293, 81] on div "Step details 1 Notification + Add Note Save & Close Date created: [DATE] 13:15:…" at bounding box center [194, 86] width 388 height 172
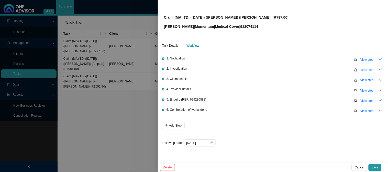
click at [362, 69] on span "View step" at bounding box center [366, 70] width 13 height 5
type input "Investigation"
type textarea "ICD-10: [MEDICAL_DATA] - [MEDICAL_DATA]; M8720/3 - [MEDICAL_DATA] that is invas…"
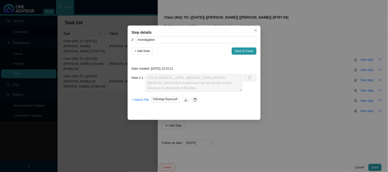
click at [320, 81] on div "Step details 2 Investigation + Add Note Save & Close Date created: [DATE] 13:[M…" at bounding box center [194, 86] width 388 height 172
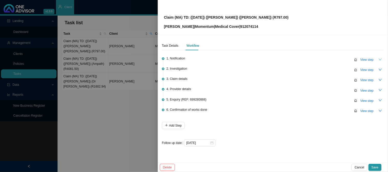
click at [382, 60] on icon "down" at bounding box center [381, 60] width 4 height 4
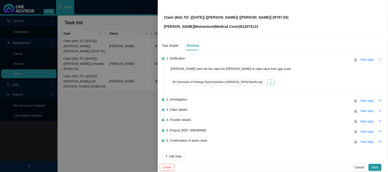
click at [269, 83] on icon "download" at bounding box center [271, 83] width 4 height 4
click at [248, 96] on li "1. Notification View step [PERSON_NAME] sent me the claim for [PERSON_NAME] to …" at bounding box center [273, 78] width 222 height 41
click at [366, 62] on span "View step" at bounding box center [366, 59] width 13 height 5
type input "Notification"
type textarea "[PERSON_NAME] sent me the claim for [PERSON_NAME] to claim back from gap cover"
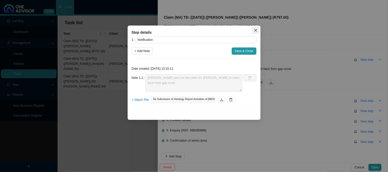
click at [257, 29] on icon "close" at bounding box center [256, 31] width 4 height 4
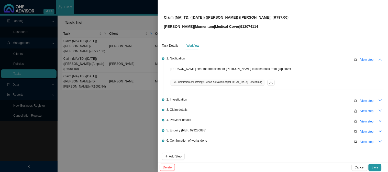
click at [379, 60] on icon "up" at bounding box center [381, 60] width 4 height 4
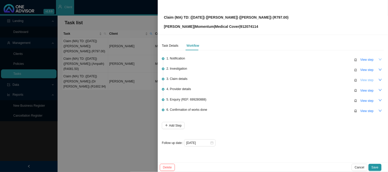
click at [364, 79] on span "View step" at bounding box center [366, 80] width 13 height 5
type input "Claim details"
type textarea "Claimed: R797.00; Paid: R0.00 (Claim needs to be submitted to MH)"
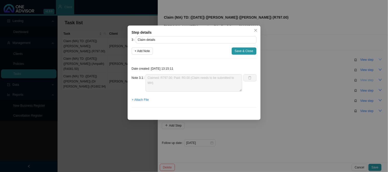
click at [364, 79] on div "Step details 3 Claim details + Add Note Save & Close Date created: [DATE] 13:15…" at bounding box center [194, 86] width 388 height 172
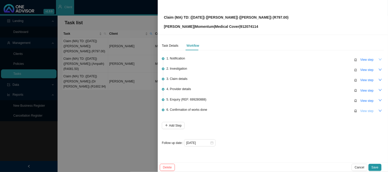
click at [364, 112] on span "View step" at bounding box center [366, 111] width 13 height 5
type input "Confirmation of works done"
type textarea "Sent confirmation of works done"
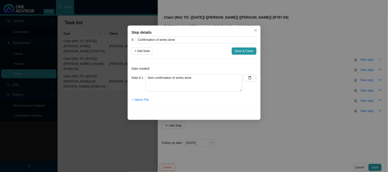
click at [282, 113] on div "Step details 6 Confirmation of works done + Add Note Save & Close Date created:…" at bounding box center [194, 86] width 388 height 172
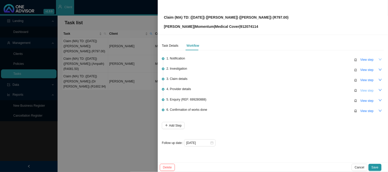
click at [366, 91] on span "View step" at bounding box center [366, 90] width 13 height 5
type input "Provider details"
type textarea "[PERSON_NAME] Practice Number: 0579629 Phone: [PHONE_NUMBER] Office Cell: [PHON…"
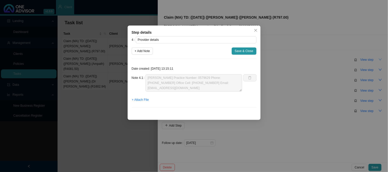
click at [317, 94] on div "Step details 4 Provider details + Add Note Save & Close Date created: [DATE] 13…" at bounding box center [194, 86] width 388 height 172
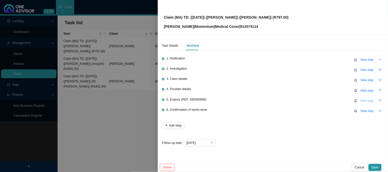
click at [370, 100] on span "View step" at bounding box center [366, 100] width 13 height 5
type input "Enquiry (REF: 699280888)"
type textarea "Phoned MH, spoke to [PERSON_NAME] The claim has been reprocessed and R797.00 ha…"
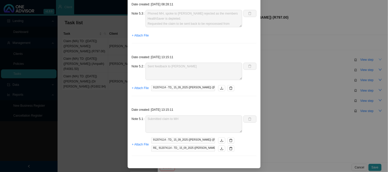
scroll to position [171, 0]
click at [220, 139] on icon "download" at bounding box center [222, 141] width 4 height 4
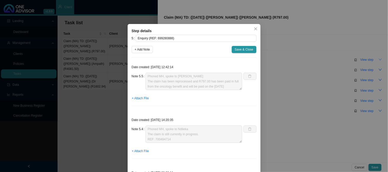
scroll to position [0, 0]
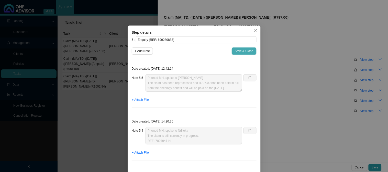
click at [244, 52] on span "Save & Close" at bounding box center [244, 51] width 19 height 5
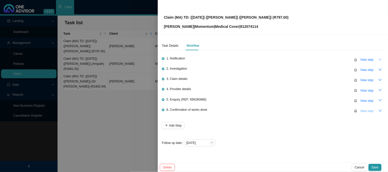
click at [361, 109] on span "View step" at bounding box center [366, 111] width 13 height 5
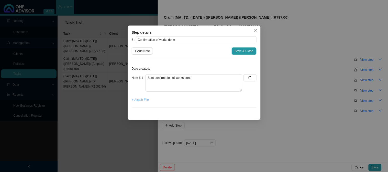
click at [138, 101] on span "+ Attach File" at bounding box center [140, 99] width 17 height 5
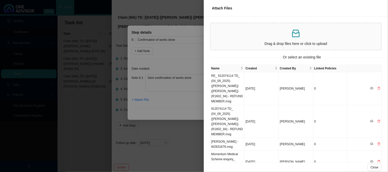
click at [202, 102] on div at bounding box center [194, 86] width 388 height 172
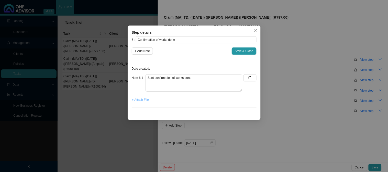
click at [141, 100] on span "+ Attach File" at bounding box center [140, 99] width 17 height 5
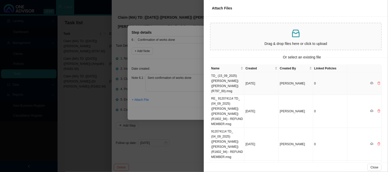
click at [222, 83] on td "TD_ (15_09_2025) ([PERSON_NAME]) ([PERSON_NAME]) (R797_00).msg" at bounding box center [227, 83] width 34 height 23
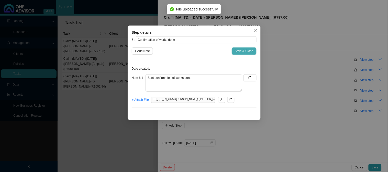
click at [242, 51] on span "Save & Close" at bounding box center [244, 51] width 19 height 5
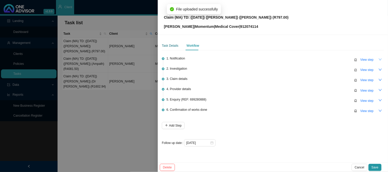
click at [170, 47] on div "Task Details" at bounding box center [170, 45] width 17 height 5
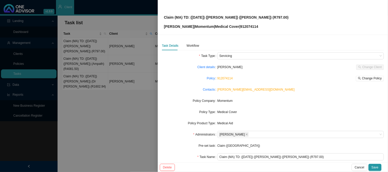
scroll to position [28, 0]
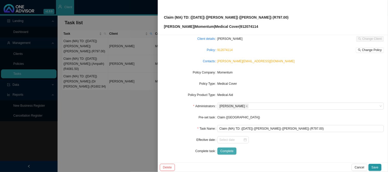
click at [226, 153] on span "Complete" at bounding box center [226, 151] width 13 height 5
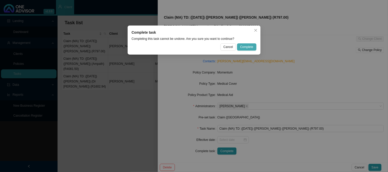
click at [248, 49] on span "Complete" at bounding box center [246, 47] width 13 height 5
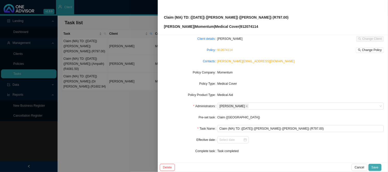
click at [375, 165] on span "Save" at bounding box center [375, 167] width 7 height 5
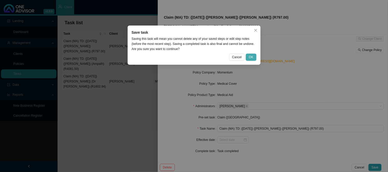
click at [253, 55] on span "OK" at bounding box center [251, 57] width 4 height 5
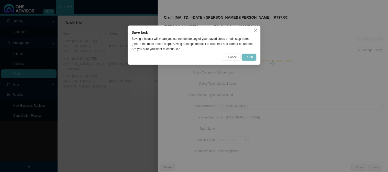
scroll to position [23, 0]
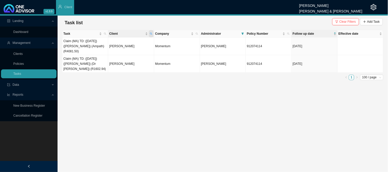
click at [150, 32] on span "Client" at bounding box center [151, 33] width 5 height 7
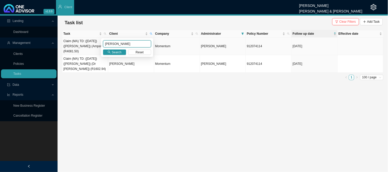
drag, startPoint x: 126, startPoint y: 44, endPoint x: 95, endPoint y: 41, distance: 31.1
click at [95, 43] on body "v1.9.9 [PERSON_NAME] [PERSON_NAME] & [PERSON_NAME] Client Landing Dashboard Man…" at bounding box center [194, 86] width 388 height 172
click at [112, 54] on button "Search" at bounding box center [114, 52] width 23 height 5
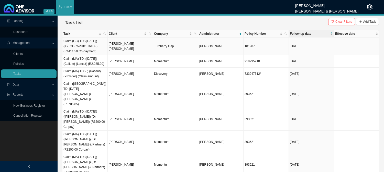
click at [127, 43] on td "[PERSON_NAME] [PERSON_NAME]" at bounding box center [130, 47] width 45 height 18
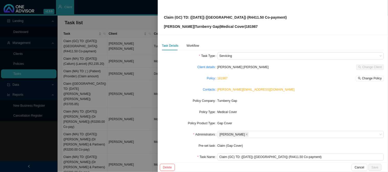
click at [135, 52] on div at bounding box center [194, 86] width 388 height 172
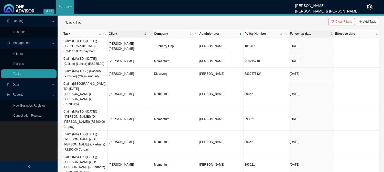
click at [124, 34] on span "Client" at bounding box center [126, 33] width 34 height 5
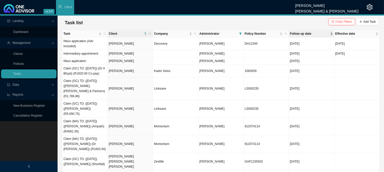
click at [308, 34] on span "Follow up date" at bounding box center [309, 33] width 39 height 5
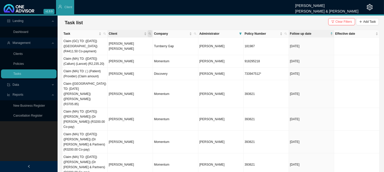
click at [149, 34] on icon "search" at bounding box center [150, 33] width 3 height 3
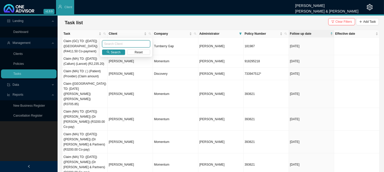
click at [119, 46] on input "text" at bounding box center [126, 43] width 48 height 7
type input "[PERSON_NAME]"
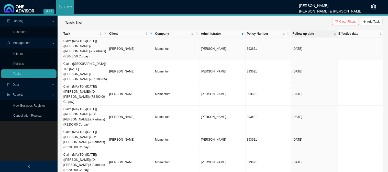
click at [119, 45] on td "[PERSON_NAME]" at bounding box center [131, 49] width 46 height 23
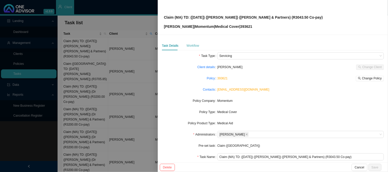
click at [188, 42] on div "Workflow" at bounding box center [193, 45] width 13 height 9
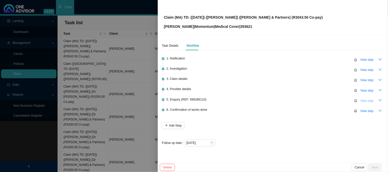
click at [365, 100] on span "View step" at bounding box center [366, 100] width 13 height 5
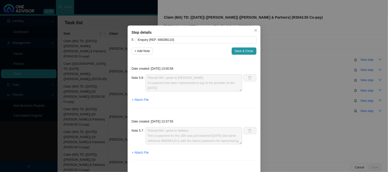
click at [310, 99] on div "Step details 5 Enquiry (REF: 699286110) + Add Note Save & Close Date created: […" at bounding box center [194, 86] width 388 height 172
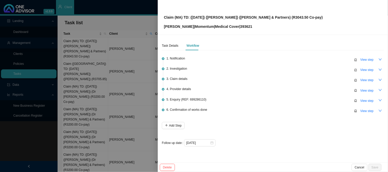
click at [370, 100] on span "View step" at bounding box center [366, 100] width 13 height 5
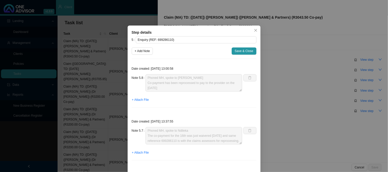
scroll to position [2, 0]
click at [289, 38] on div "Step details 5 Enquiry (REF: 699286110) + Add Note Save & Close Date created: […" at bounding box center [194, 86] width 388 height 172
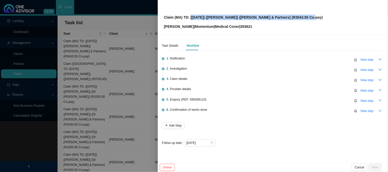
drag, startPoint x: 308, startPoint y: 14, endPoint x: 190, endPoint y: 17, distance: 118.7
click at [190, 17] on div "Claim (MA) TD: ([DATE]) ([PERSON_NAME]) ([PERSON_NAME] & Partners) (R3043.50 Co…" at bounding box center [273, 17] width 218 height 24
drag, startPoint x: 341, startPoint y: 18, endPoint x: 331, endPoint y: 19, distance: 10.3
click at [341, 18] on div "Claim (MA) TD: ([DATE]) ([PERSON_NAME]) ([PERSON_NAME] & Partners) (R3043.50 Co…" at bounding box center [273, 17] width 218 height 24
click at [307, 16] on div "Claim (MA) TD: ([DATE]) ([PERSON_NAME]) ([PERSON_NAME] & Partners) (R3043.50 Co…" at bounding box center [273, 17] width 218 height 24
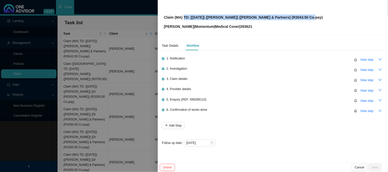
drag, startPoint x: 269, startPoint y: 18, endPoint x: 184, endPoint y: 17, distance: 84.9
click at [184, 17] on div "Claim (MA) TD: ([DATE]) ([PERSON_NAME]) ([PERSON_NAME] & Partners) (R3043.50 Co…" at bounding box center [273, 17] width 218 height 24
copy p "TD: ([DATE]) ([PERSON_NAME]) ([PERSON_NAME] & Partners) (R3043.50 Co-pay)"
click at [369, 98] on span "View step" at bounding box center [366, 100] width 13 height 5
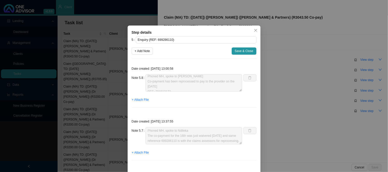
click at [321, 103] on div "Step details 5 Enquiry (REF: 699286110) + Add Note Save & Close Date created: […" at bounding box center [194, 86] width 388 height 172
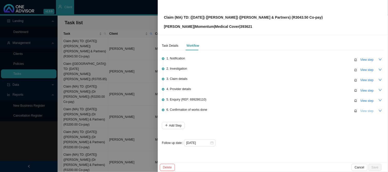
click at [365, 109] on span "View step" at bounding box center [366, 111] width 13 height 5
type input "Confirmation of works done"
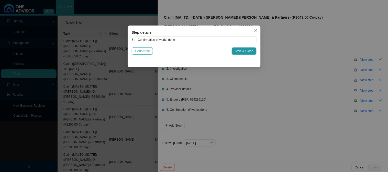
click at [145, 52] on span "+ Add Note" at bounding box center [142, 51] width 15 height 5
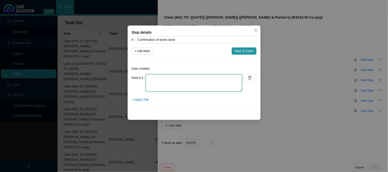
click at [178, 80] on textarea at bounding box center [194, 82] width 97 height 17
click at [162, 80] on textarea at bounding box center [194, 82] width 97 height 17
type textarea "Sent confirmation of works done"
click at [141, 99] on span "+ Attach File" at bounding box center [140, 99] width 17 height 5
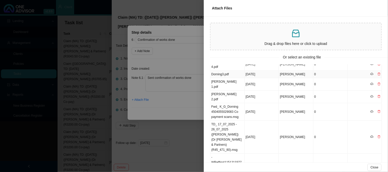
scroll to position [0, 0]
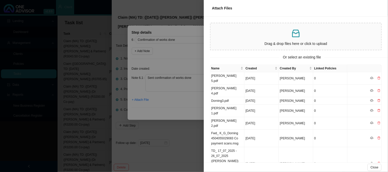
click at [184, 105] on div at bounding box center [194, 86] width 388 height 172
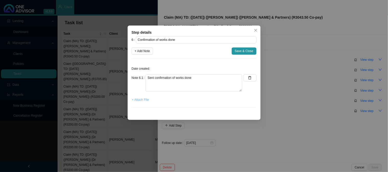
click at [141, 100] on span "+ Attach File" at bounding box center [140, 99] width 17 height 5
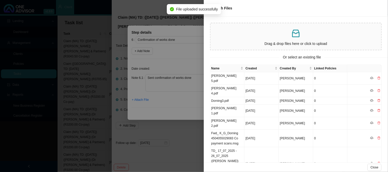
click at [154, 102] on div at bounding box center [194, 86] width 388 height 172
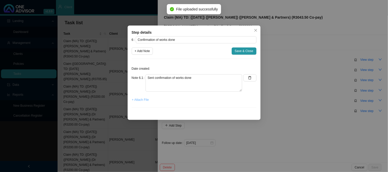
click at [141, 102] on span "+ Attach File" at bounding box center [140, 99] width 17 height 5
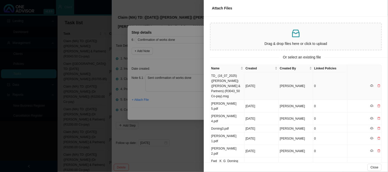
click at [228, 86] on td "TD_ (16_07_2025) ([PERSON_NAME]) ([PERSON_NAME] & Partners) (R3043_50 Co-pay).m…" at bounding box center [227, 86] width 34 height 28
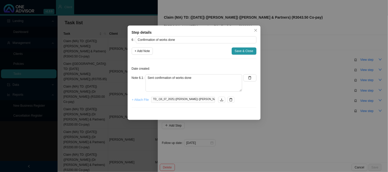
click at [145, 99] on span "+ Attach File" at bounding box center [140, 99] width 17 height 5
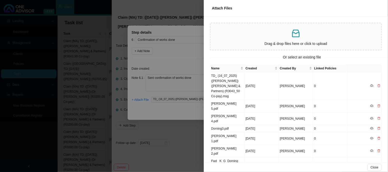
click at [171, 112] on div at bounding box center [194, 86] width 388 height 172
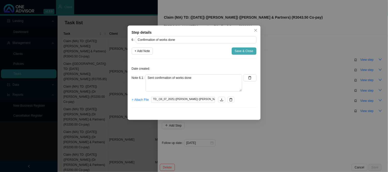
click at [246, 53] on span "Save & Close" at bounding box center [244, 51] width 19 height 5
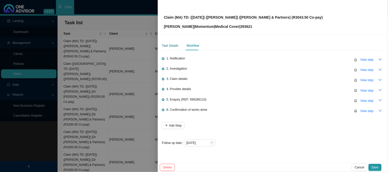
click at [169, 47] on div "Task Details" at bounding box center [170, 45] width 17 height 5
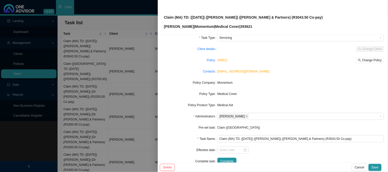
scroll to position [28, 0]
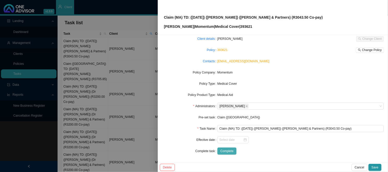
click at [229, 151] on span "Complete" at bounding box center [226, 151] width 13 height 5
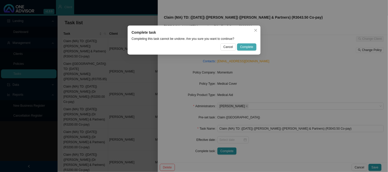
click at [246, 44] on button "Complete" at bounding box center [246, 46] width 19 height 7
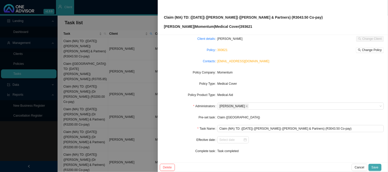
click at [372, 167] on button "Save" at bounding box center [375, 167] width 13 height 7
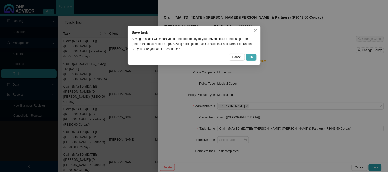
click at [249, 57] on button "OK" at bounding box center [251, 57] width 10 height 7
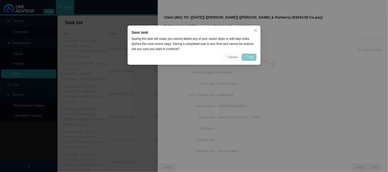
scroll to position [23, 0]
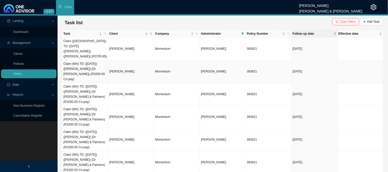
click at [130, 63] on td "[PERSON_NAME]" at bounding box center [131, 71] width 46 height 23
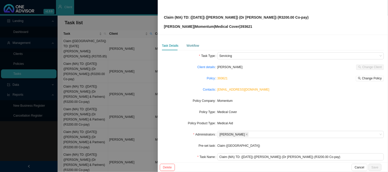
click at [197, 46] on div "Workflow" at bounding box center [193, 45] width 13 height 5
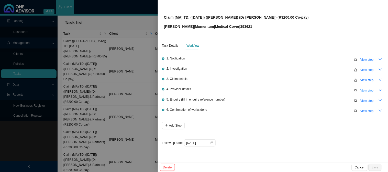
click at [367, 91] on span "View step" at bounding box center [366, 90] width 13 height 5
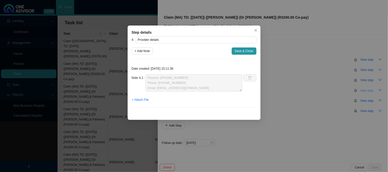
click at [367, 91] on div "Step details 4 Provider details + Add Note Save & Close Date created: [DATE] 15…" at bounding box center [194, 86] width 388 height 172
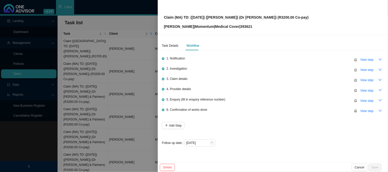
click at [369, 97] on div "View step" at bounding box center [369, 100] width 30 height 7
click at [367, 102] on span "View step" at bounding box center [366, 100] width 13 height 5
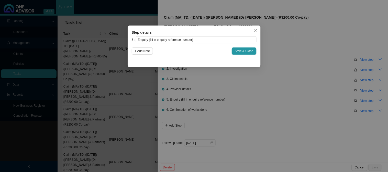
click at [367, 102] on div "Step details 5 Enquiry (fill in enquiry reference number) + Add Note Save & Clo…" at bounding box center [194, 86] width 388 height 172
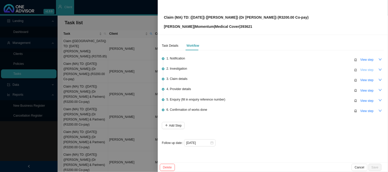
click at [369, 72] on span "View step" at bounding box center [366, 70] width 13 height 5
type input "Investigation"
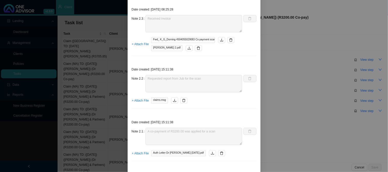
scroll to position [65, 0]
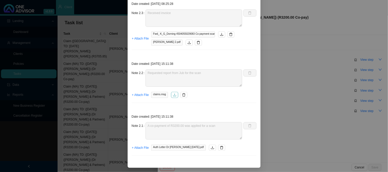
click at [173, 93] on icon "download" at bounding box center [175, 95] width 4 height 4
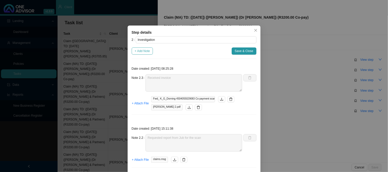
click at [139, 52] on span "+ Add Note" at bounding box center [142, 51] width 15 height 5
type textarea "Received invoice"
type textarea "Requested report from Jub for the scan"
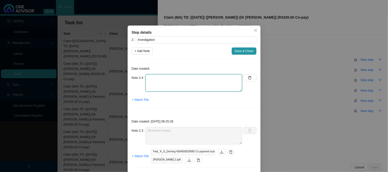
click at [168, 85] on textarea at bounding box center [194, 82] width 97 height 17
click at [142, 99] on span "+ Attach File" at bounding box center [140, 99] width 17 height 5
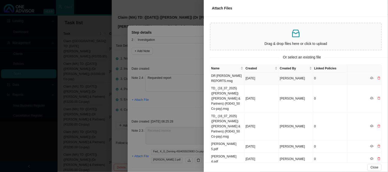
click at [226, 78] on td "DR [PERSON_NAME] REPORTS.msg" at bounding box center [227, 78] width 34 height 13
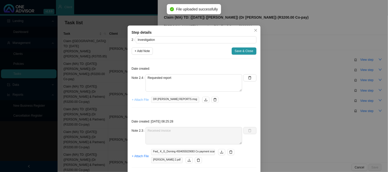
click at [135, 99] on span "+ Attach File" at bounding box center [140, 99] width 17 height 5
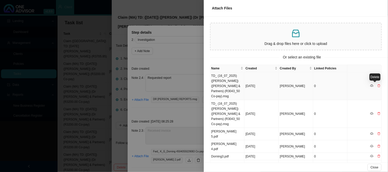
click at [378, 86] on icon "delete" at bounding box center [379, 86] width 3 height 3
click at [379, 76] on span "Yes" at bounding box center [380, 75] width 5 height 5
click at [192, 109] on div at bounding box center [194, 86] width 388 height 172
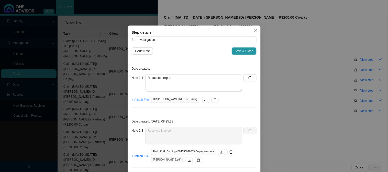
click at [141, 101] on span "+ Attach File" at bounding box center [140, 99] width 17 height 5
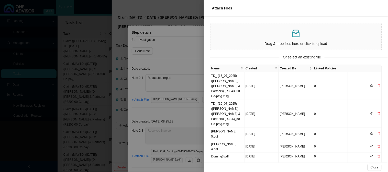
click at [186, 121] on div at bounding box center [194, 86] width 388 height 172
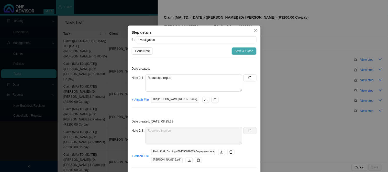
click at [242, 52] on span "Save & Close" at bounding box center [244, 51] width 19 height 5
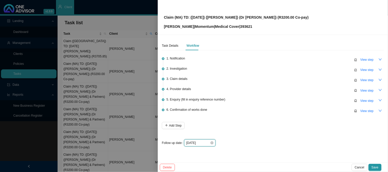
click at [206, 142] on input "[DATE]" at bounding box center [198, 143] width 24 height 5
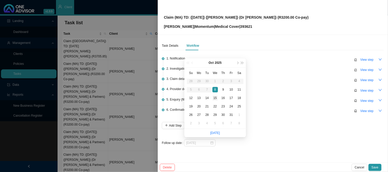
click at [216, 98] on div "15" at bounding box center [215, 98] width 5 height 5
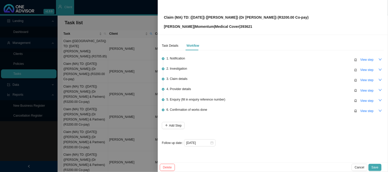
click at [375, 166] on span "Save" at bounding box center [375, 167] width 7 height 5
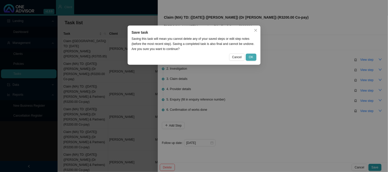
click at [249, 58] on span "OK" at bounding box center [251, 57] width 4 height 5
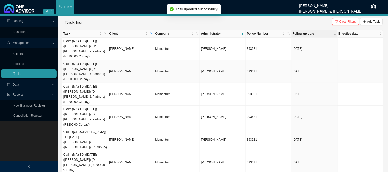
click at [121, 60] on td "[PERSON_NAME]" at bounding box center [131, 71] width 46 height 23
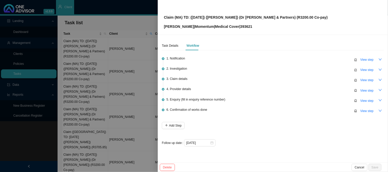
click at [121, 86] on div at bounding box center [194, 86] width 388 height 172
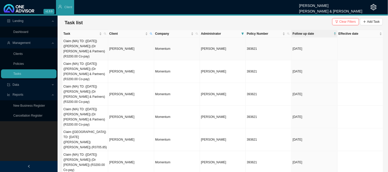
click at [135, 46] on td "[PERSON_NAME]" at bounding box center [131, 49] width 46 height 23
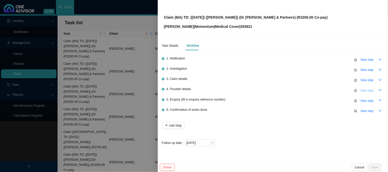
click at [364, 90] on span "View step" at bounding box center [366, 90] width 13 height 5
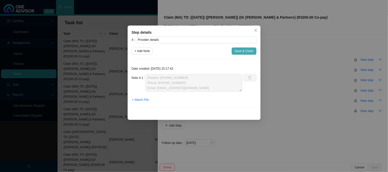
click at [240, 52] on span "Save & Close" at bounding box center [244, 51] width 19 height 5
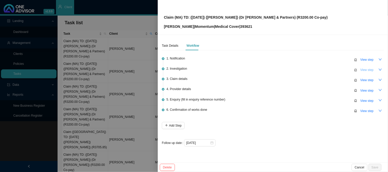
click at [365, 69] on span "View step" at bounding box center [366, 70] width 13 height 5
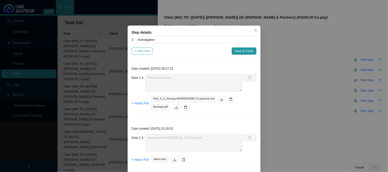
click at [143, 50] on span "+ Add Note" at bounding box center [142, 51] width 15 height 5
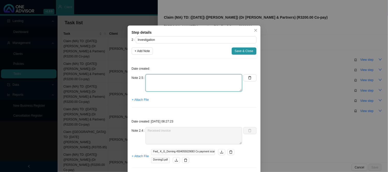
click at [155, 80] on textarea at bounding box center [194, 82] width 97 height 17
click at [140, 102] on span "+ Attach File" at bounding box center [140, 99] width 17 height 5
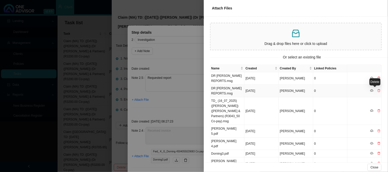
click at [377, 90] on icon "delete" at bounding box center [378, 90] width 3 height 3
click at [382, 80] on span "Yes" at bounding box center [380, 79] width 5 height 5
click at [230, 75] on td "DR [PERSON_NAME] REPORTS.msg" at bounding box center [227, 78] width 34 height 13
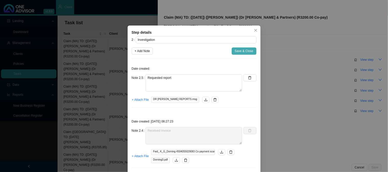
click at [236, 50] on span "Save & Close" at bounding box center [244, 51] width 19 height 5
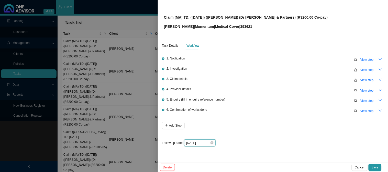
click at [203, 144] on input "[DATE]" at bounding box center [198, 143] width 24 height 5
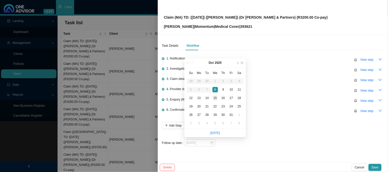
click at [216, 98] on div "15" at bounding box center [215, 98] width 5 height 5
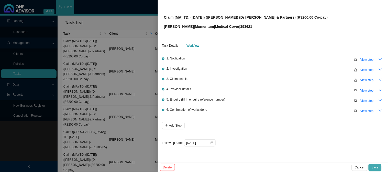
click at [374, 167] on span "Save" at bounding box center [375, 167] width 7 height 5
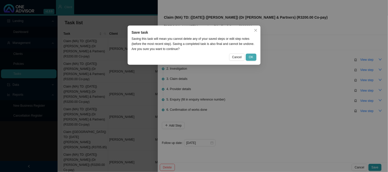
click at [254, 57] on button "OK" at bounding box center [251, 57] width 10 height 7
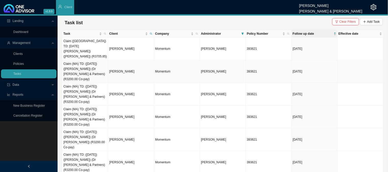
click at [117, 64] on td "[PERSON_NAME]" at bounding box center [131, 71] width 46 height 23
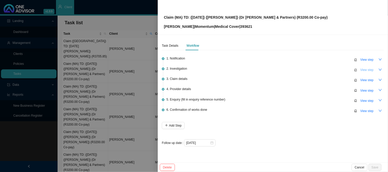
click at [367, 71] on span "View step" at bounding box center [366, 70] width 13 height 5
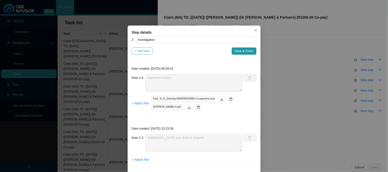
click at [142, 53] on span "+ Add Note" at bounding box center [142, 51] width 15 height 5
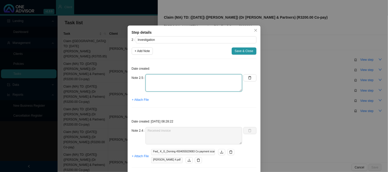
click at [158, 81] on textarea at bounding box center [194, 82] width 97 height 17
click at [146, 101] on span "+ Attach File" at bounding box center [140, 99] width 17 height 5
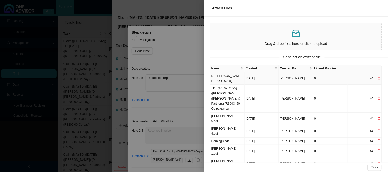
click at [234, 75] on td "DR [PERSON_NAME] REPORTS.msg" at bounding box center [227, 78] width 34 height 13
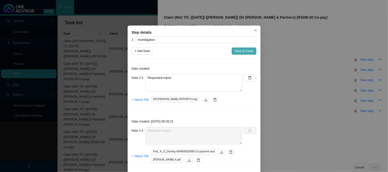
click at [241, 52] on span "Save & Close" at bounding box center [244, 51] width 19 height 5
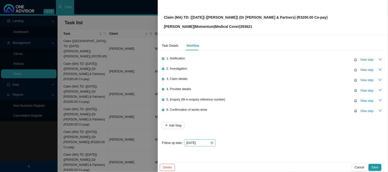
click at [204, 146] on div "[DATE]" at bounding box center [199, 143] width 31 height 7
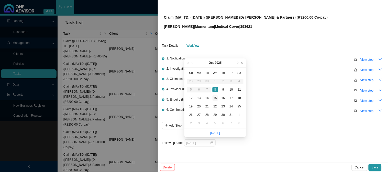
click at [214, 98] on div "15" at bounding box center [215, 98] width 5 height 5
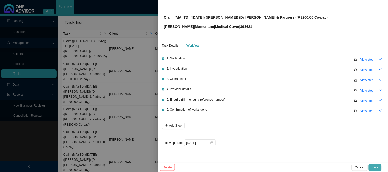
click at [376, 165] on span "Save" at bounding box center [375, 167] width 7 height 5
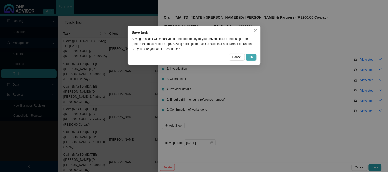
click at [250, 58] on span "OK" at bounding box center [251, 57] width 4 height 5
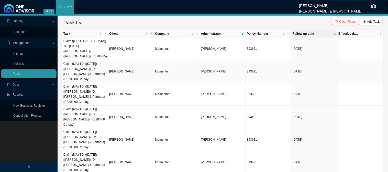
click at [125, 65] on td "[PERSON_NAME]" at bounding box center [131, 71] width 46 height 23
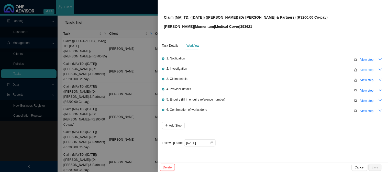
click at [365, 72] on span "View step" at bounding box center [366, 70] width 13 height 5
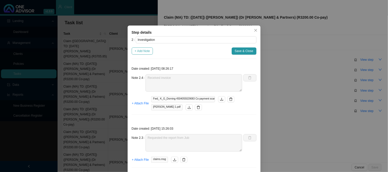
click at [141, 49] on span "+ Add Note" at bounding box center [142, 51] width 15 height 5
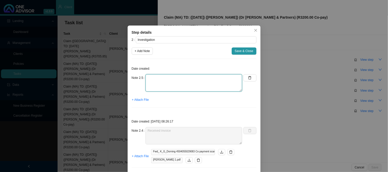
click at [150, 78] on textarea at bounding box center [194, 82] width 97 height 17
click at [144, 98] on span "+ Attach File" at bounding box center [140, 99] width 17 height 5
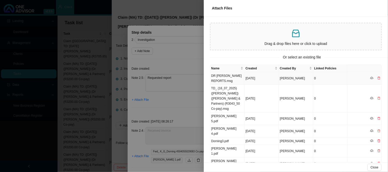
click at [224, 79] on td "DR [PERSON_NAME] REPORTS.msg" at bounding box center [227, 78] width 34 height 13
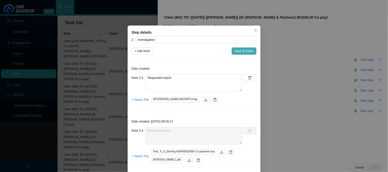
click at [237, 52] on span "Save & Close" at bounding box center [244, 51] width 19 height 5
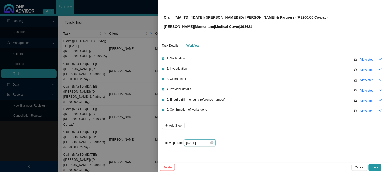
click at [204, 144] on input "[DATE]" at bounding box center [198, 143] width 24 height 5
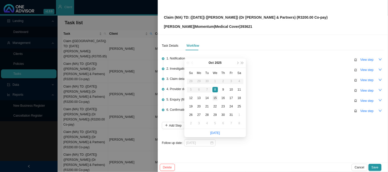
click at [217, 99] on div "15" at bounding box center [215, 98] width 5 height 5
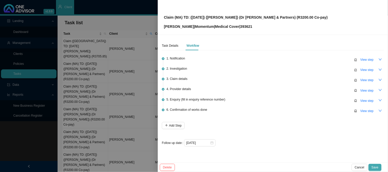
click at [374, 166] on span "Save" at bounding box center [375, 167] width 7 height 5
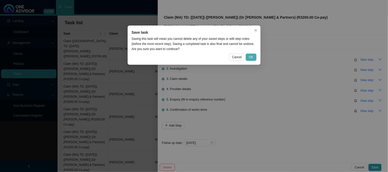
click at [253, 57] on button "OK" at bounding box center [251, 57] width 10 height 7
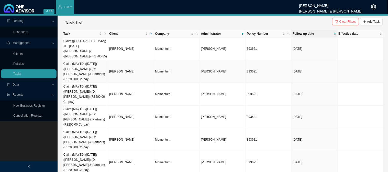
click at [123, 63] on td "[PERSON_NAME]" at bounding box center [131, 71] width 46 height 23
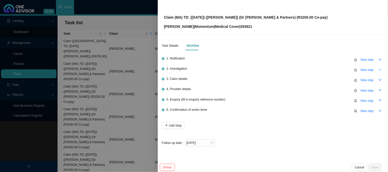
click at [377, 70] on button "button" at bounding box center [380, 69] width 7 height 7
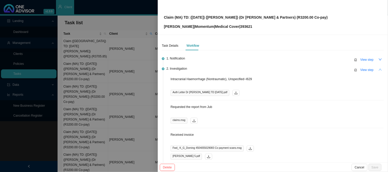
click at [379, 69] on icon "up" at bounding box center [381, 70] width 4 height 4
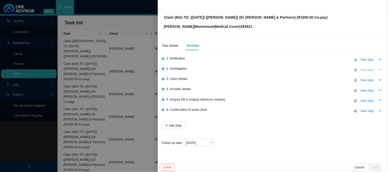
click at [366, 70] on span "View step" at bounding box center [366, 70] width 13 height 5
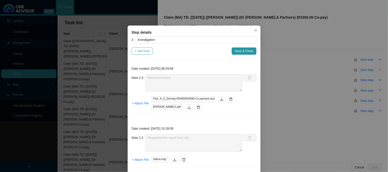
click at [145, 50] on span "+ Add Note" at bounding box center [142, 51] width 15 height 5
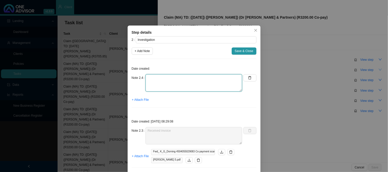
click at [162, 81] on textarea at bounding box center [194, 82] width 97 height 17
click at [139, 100] on span "+ Attach File" at bounding box center [140, 99] width 17 height 5
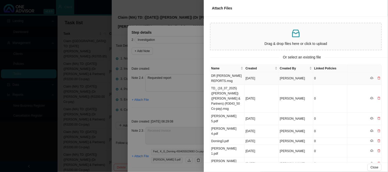
click at [225, 78] on td "DR [PERSON_NAME] REPORTS.msg" at bounding box center [227, 78] width 34 height 13
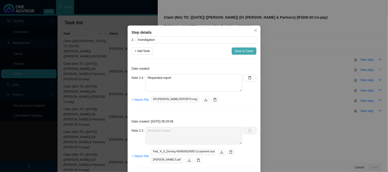
click at [240, 51] on span "Save & Close" at bounding box center [244, 51] width 19 height 5
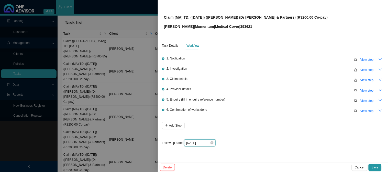
click at [206, 142] on input "[DATE]" at bounding box center [198, 143] width 24 height 5
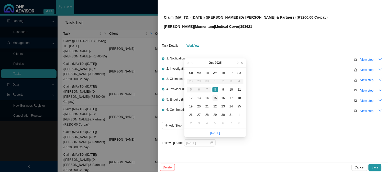
click at [214, 97] on div "15" at bounding box center [215, 98] width 5 height 5
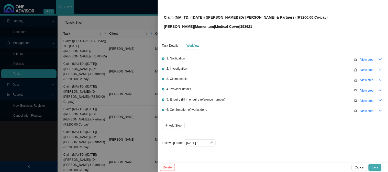
click at [380, 167] on button "Save" at bounding box center [375, 167] width 13 height 7
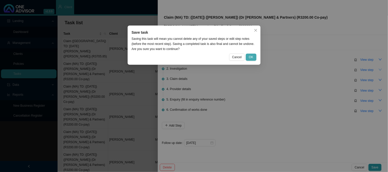
click at [252, 57] on span "OK" at bounding box center [251, 57] width 4 height 5
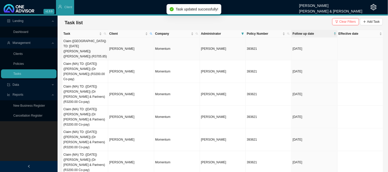
click at [138, 46] on td "[PERSON_NAME]" at bounding box center [131, 49] width 46 height 23
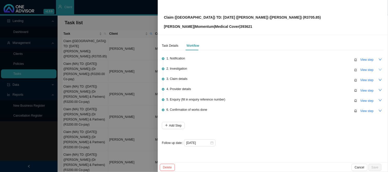
click at [380, 70] on icon "down" at bounding box center [381, 70] width 4 height 4
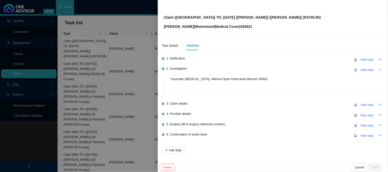
click at [380, 69] on div "Task Details Workflow 1. Notification View step 2. Investigation View step Trau…" at bounding box center [273, 99] width 230 height 128
click at [379, 69] on icon "up" at bounding box center [381, 70] width 4 height 4
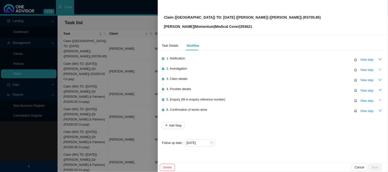
click at [377, 99] on button "button" at bounding box center [380, 100] width 7 height 7
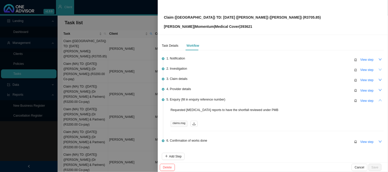
click at [379, 99] on icon "up" at bounding box center [381, 101] width 4 height 4
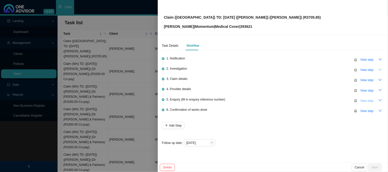
click at [365, 99] on span "View step" at bounding box center [366, 100] width 13 height 5
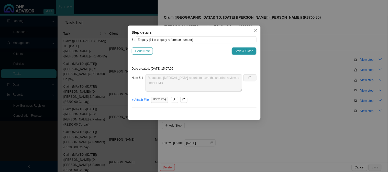
click at [142, 52] on span "+ Add Note" at bounding box center [142, 51] width 15 height 5
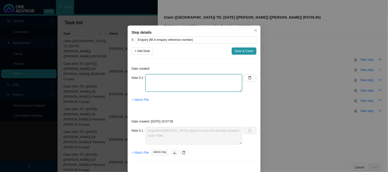
click at [152, 77] on textarea at bounding box center [194, 82] width 97 height 17
click at [140, 98] on span "+ Attach File" at bounding box center [140, 99] width 17 height 5
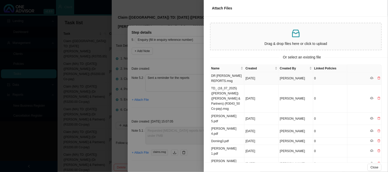
click at [235, 80] on td "DR [PERSON_NAME] REPORTS.msg" at bounding box center [227, 78] width 34 height 13
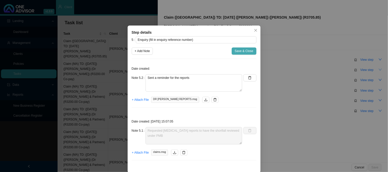
click at [245, 49] on span "Save & Close" at bounding box center [244, 51] width 19 height 5
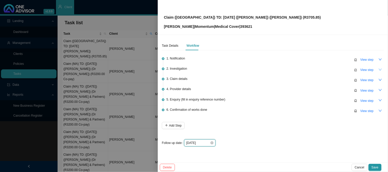
click at [206, 142] on input "[DATE]" at bounding box center [198, 143] width 24 height 5
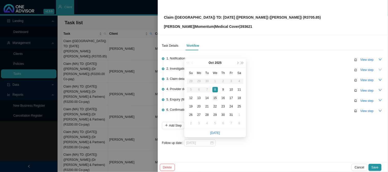
click at [216, 99] on div "15" at bounding box center [215, 98] width 5 height 5
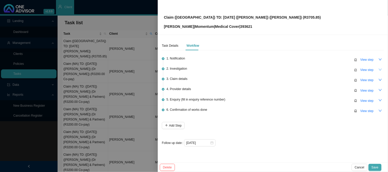
click at [374, 166] on span "Save" at bounding box center [375, 167] width 7 height 5
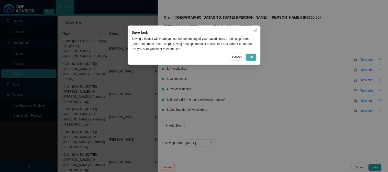
click at [249, 55] on span "OK" at bounding box center [251, 57] width 4 height 5
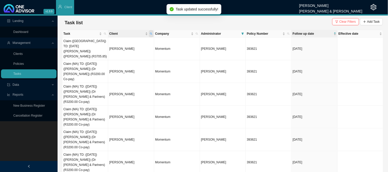
click at [152, 32] on icon "search" at bounding box center [151, 33] width 3 height 3
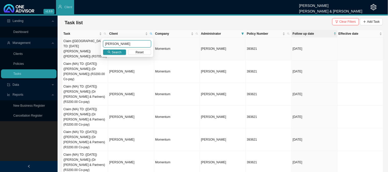
drag, startPoint x: 128, startPoint y: 42, endPoint x: 86, endPoint y: 47, distance: 42.7
click at [86, 47] on body "v1.9.9 [PERSON_NAME] [PERSON_NAME] & [PERSON_NAME] Client Landing Dashboard Man…" at bounding box center [194, 86] width 388 height 172
click at [112, 51] on button "Search" at bounding box center [114, 52] width 23 height 5
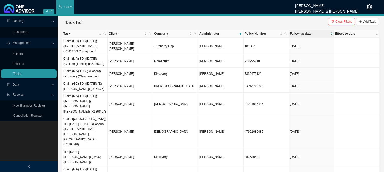
click at [308, 34] on span "Follow up date" at bounding box center [309, 33] width 39 height 5
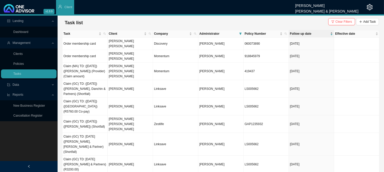
click at [308, 34] on span "Follow up date" at bounding box center [309, 33] width 39 height 5
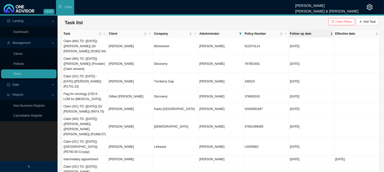
click at [308, 34] on span "Follow up date" at bounding box center [309, 33] width 39 height 5
